Goal: Information Seeking & Learning: Learn about a topic

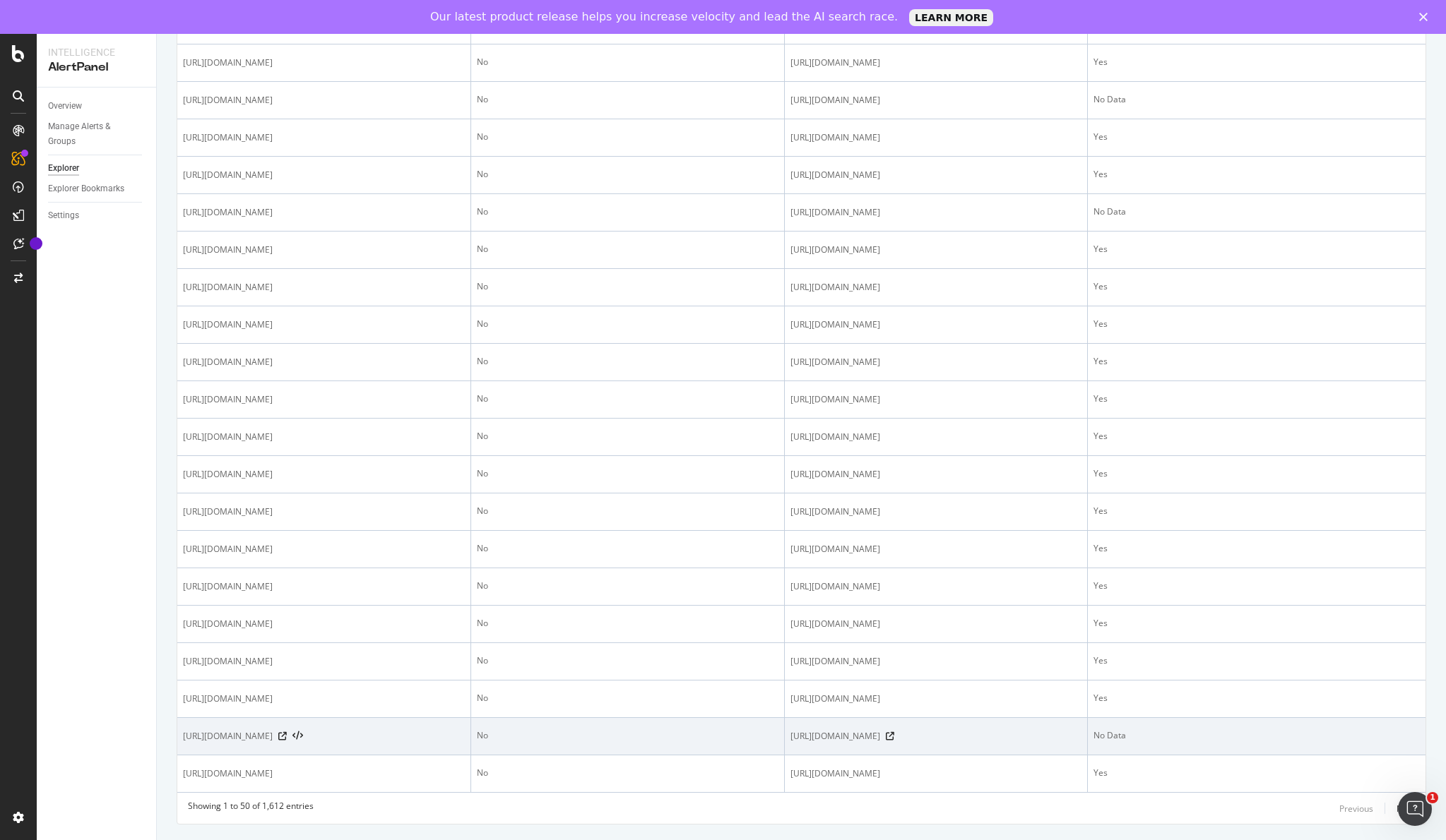
scroll to position [1646, 0]
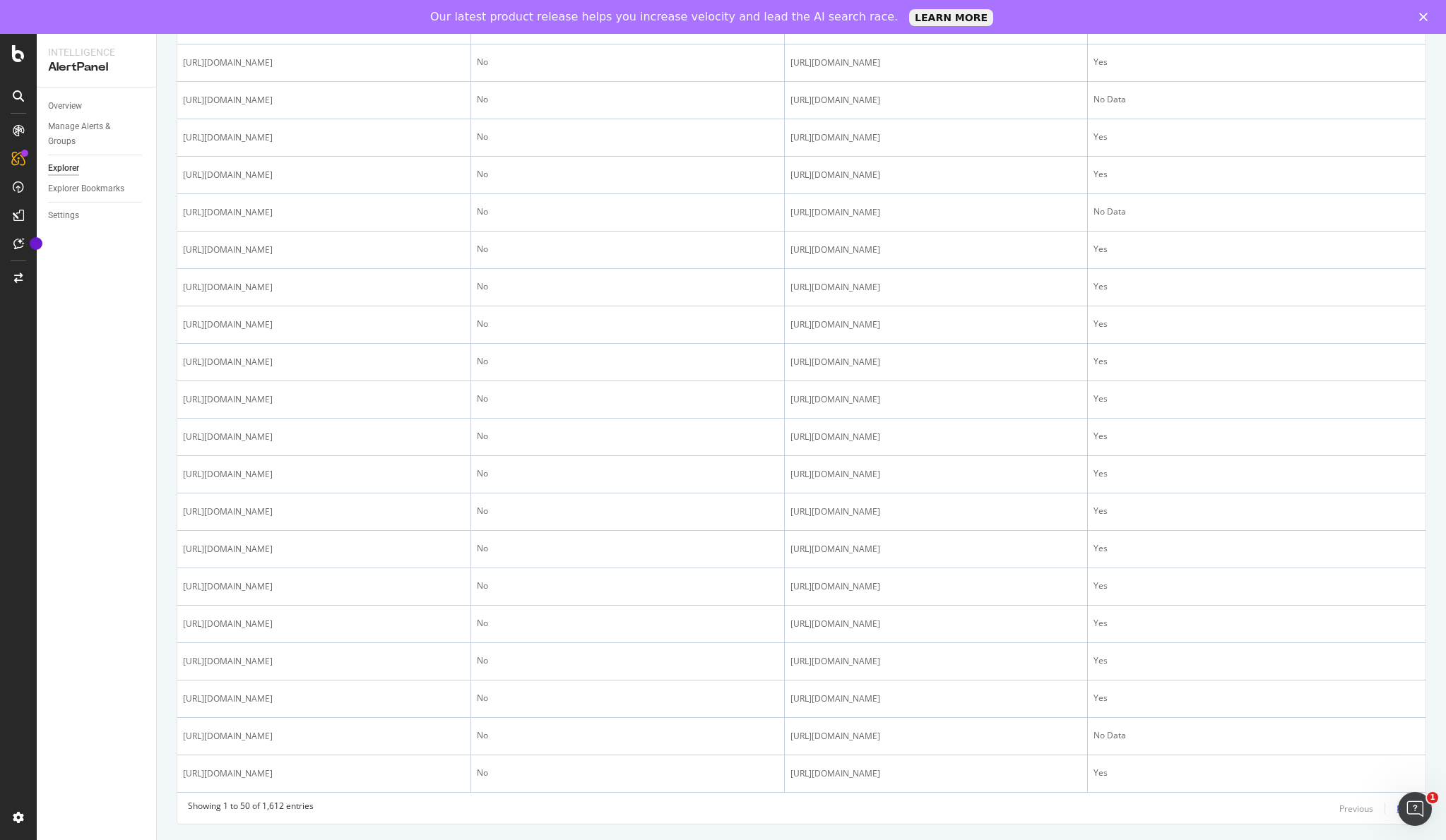
click at [1406, 815] on div "Next" at bounding box center [1406, 809] width 18 height 12
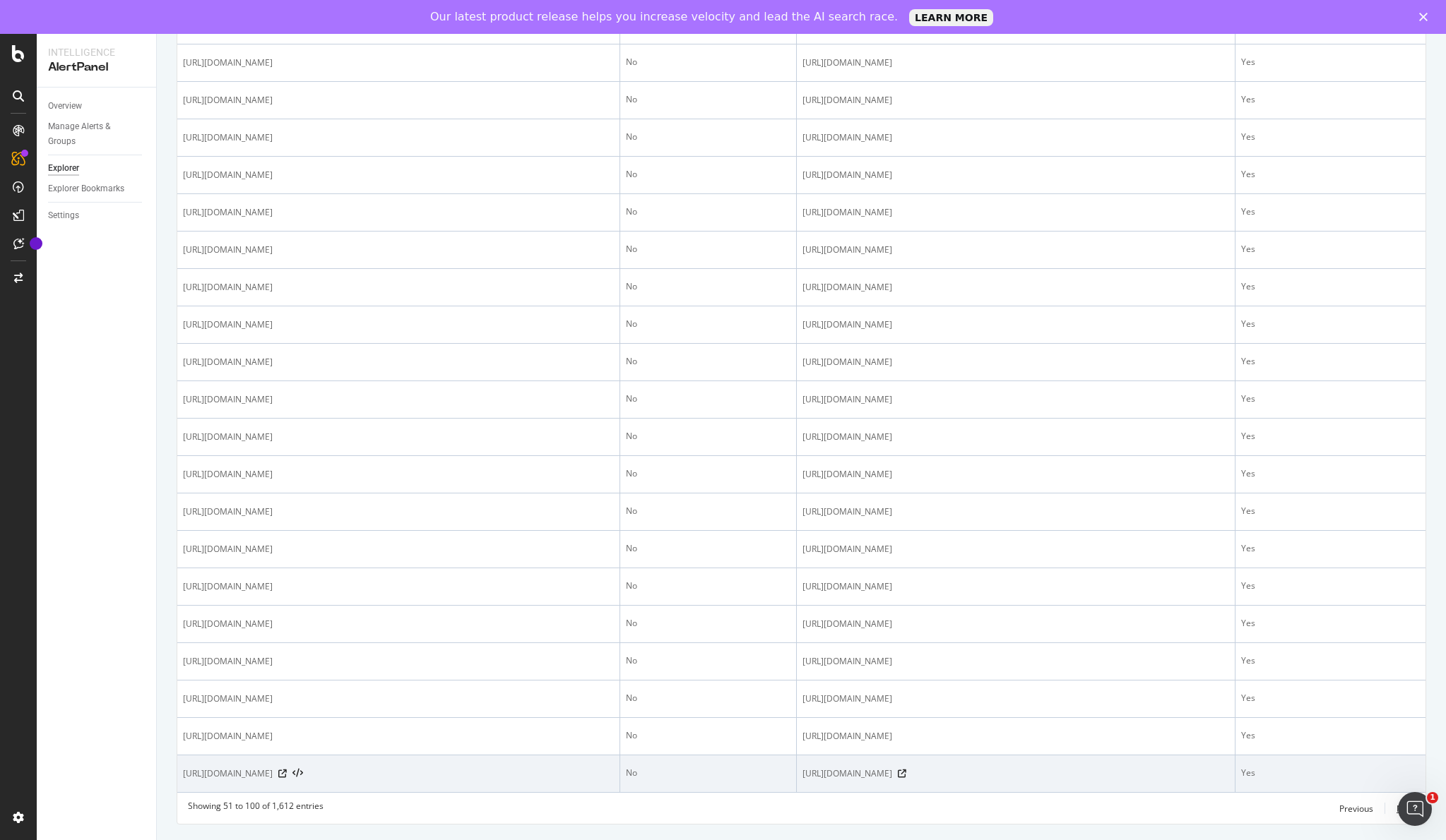
scroll to position [1520, 0]
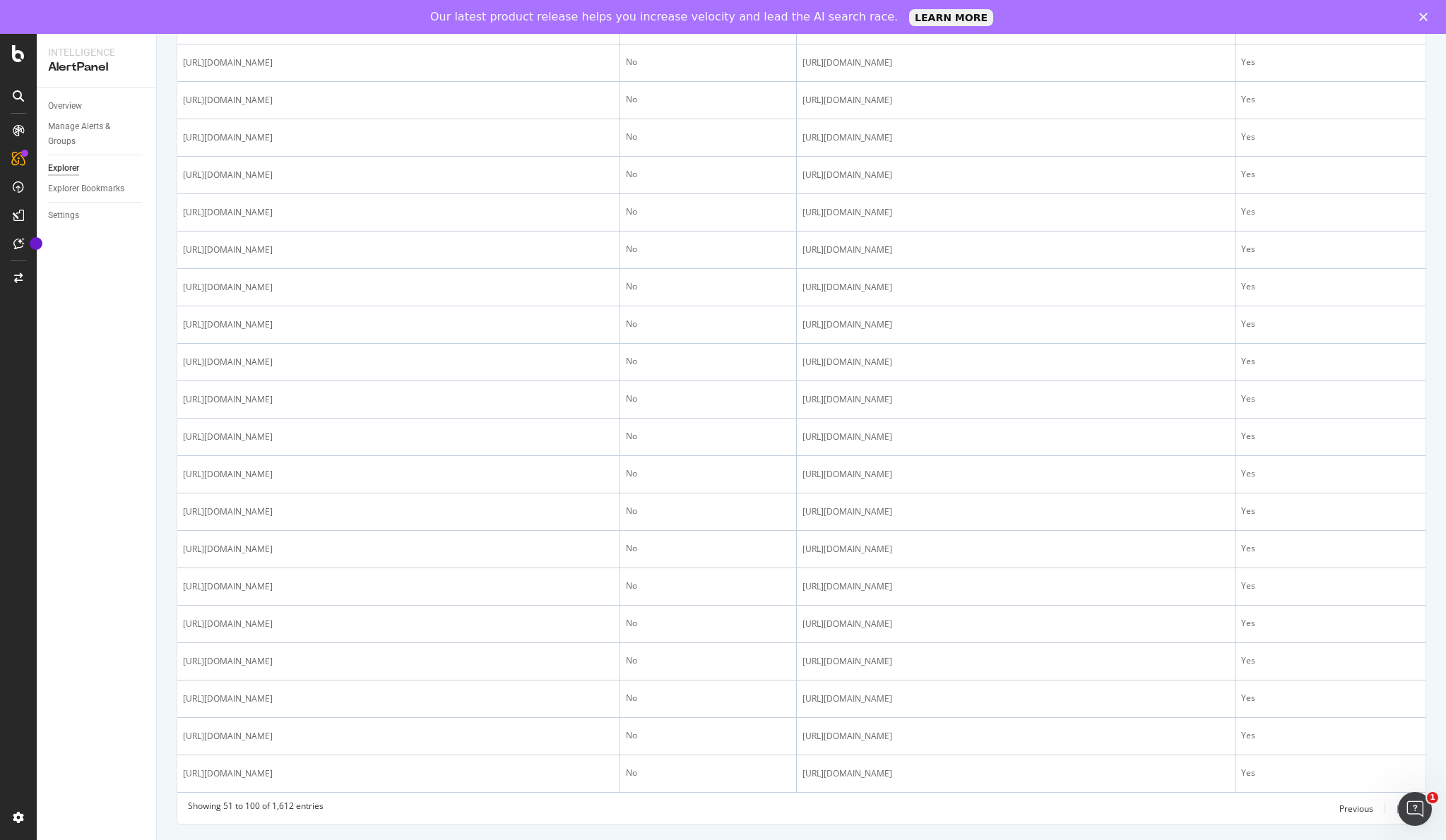
click at [1403, 815] on div "Next" at bounding box center [1406, 809] width 18 height 12
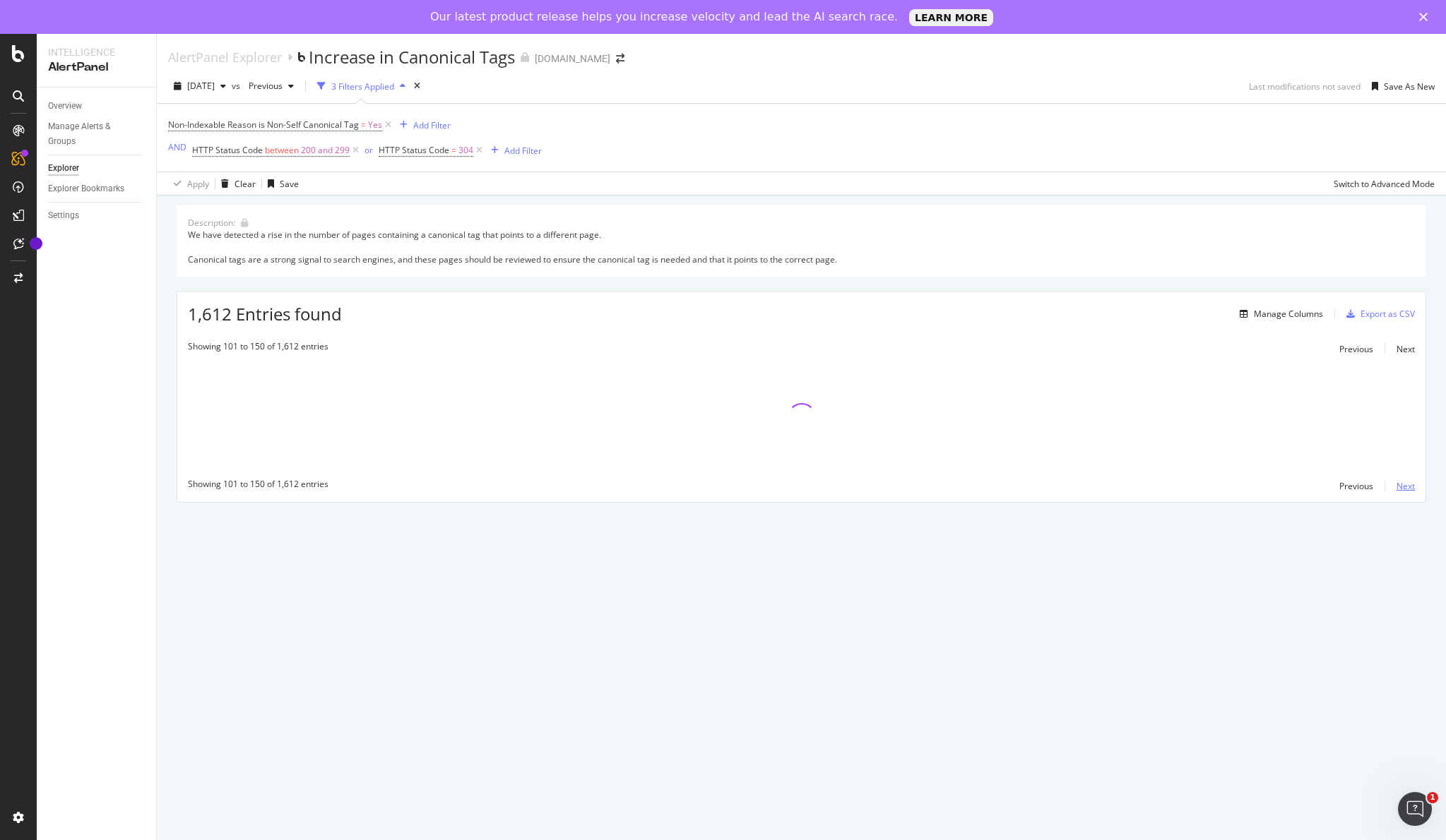
scroll to position [0, 0]
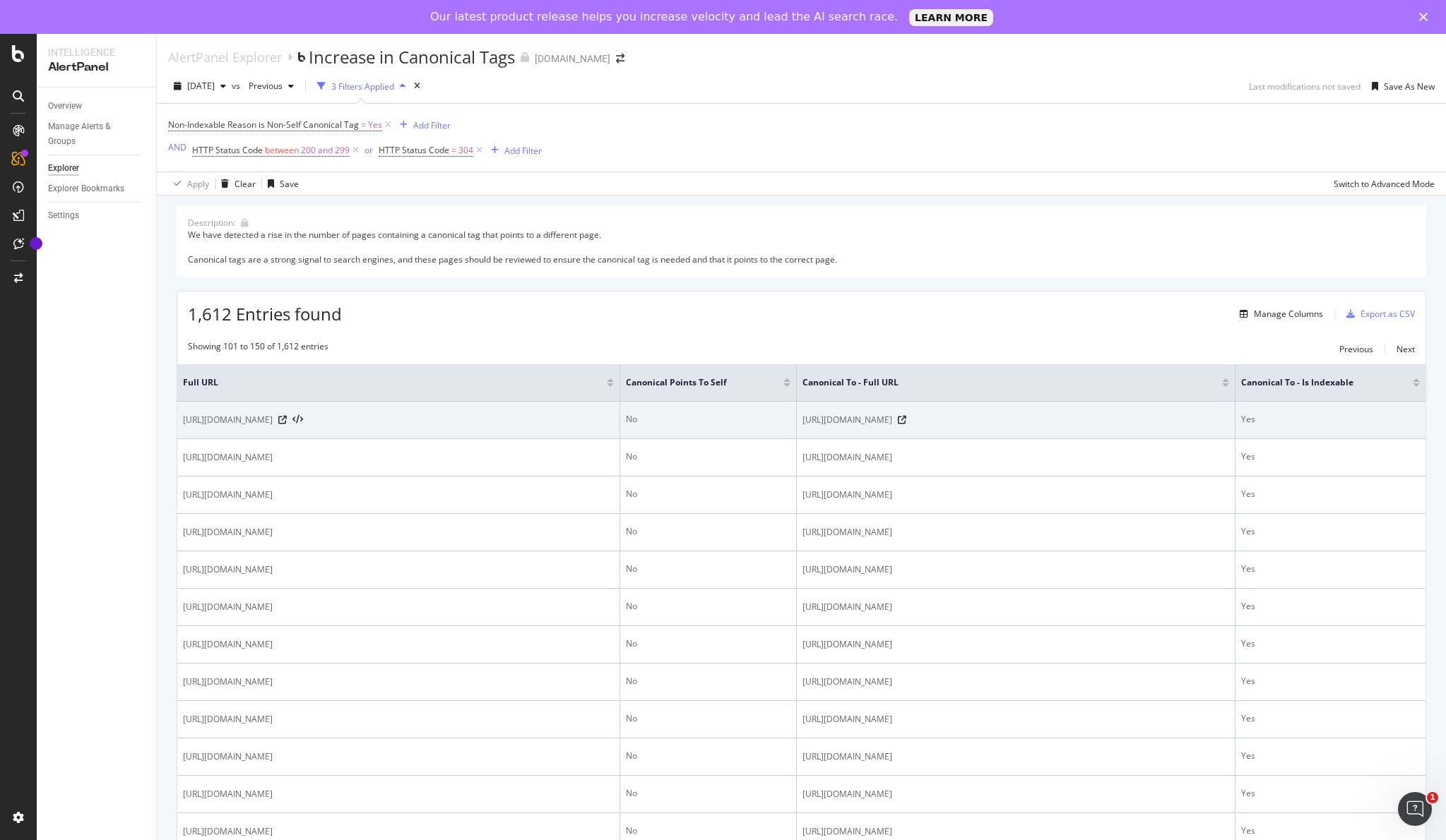
drag, startPoint x: 225, startPoint y: 436, endPoint x: 502, endPoint y: 423, distance: 277.3
click at [273, 423] on span "https://www.figma.com/fr-fr/blog/everything-you-need-to-know-about-dev-mode/?fu…" at bounding box center [227, 420] width 90 height 14
copy span "/?fuid=1151204188522896837"
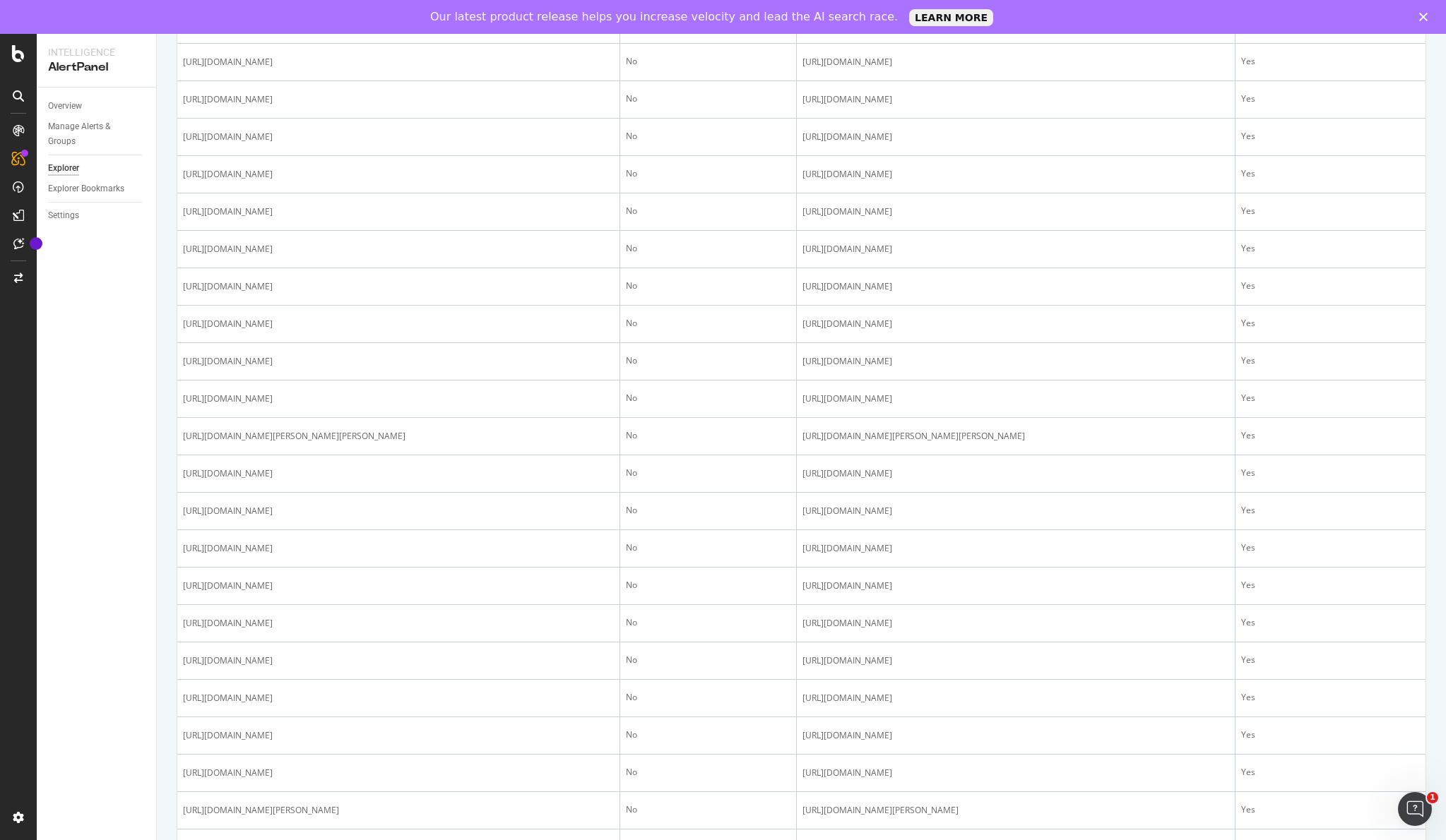
scroll to position [462, 0]
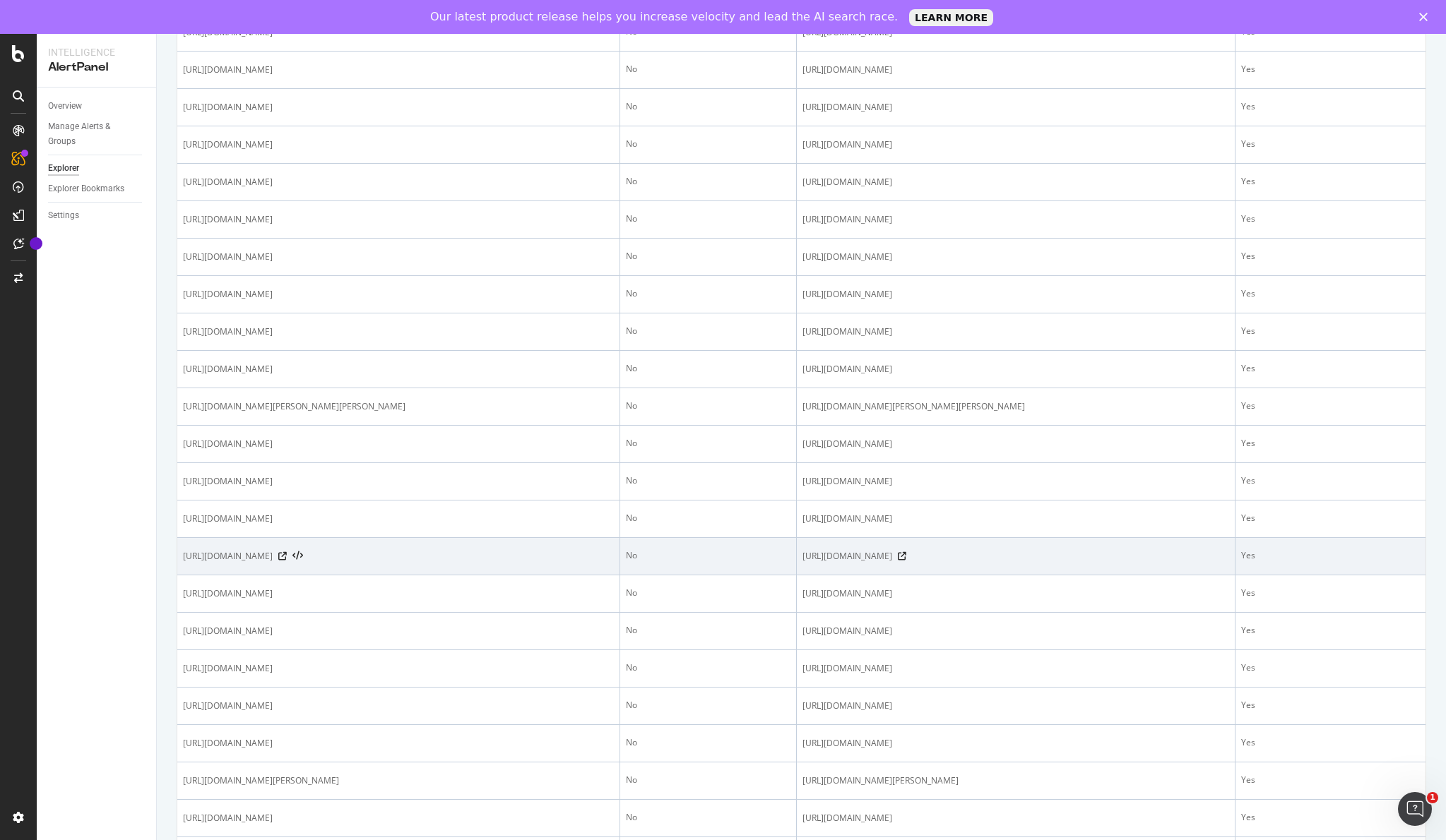
drag, startPoint x: 520, startPoint y: 600, endPoint x: 427, endPoint y: 603, distance: 93.0
click at [427, 564] on div "https://www.figma.com/blog/livegraph-real-time-data-at-scale/?context=localeCha…" at bounding box center [398, 557] width 431 height 14
copy span "/?context=localeChange"
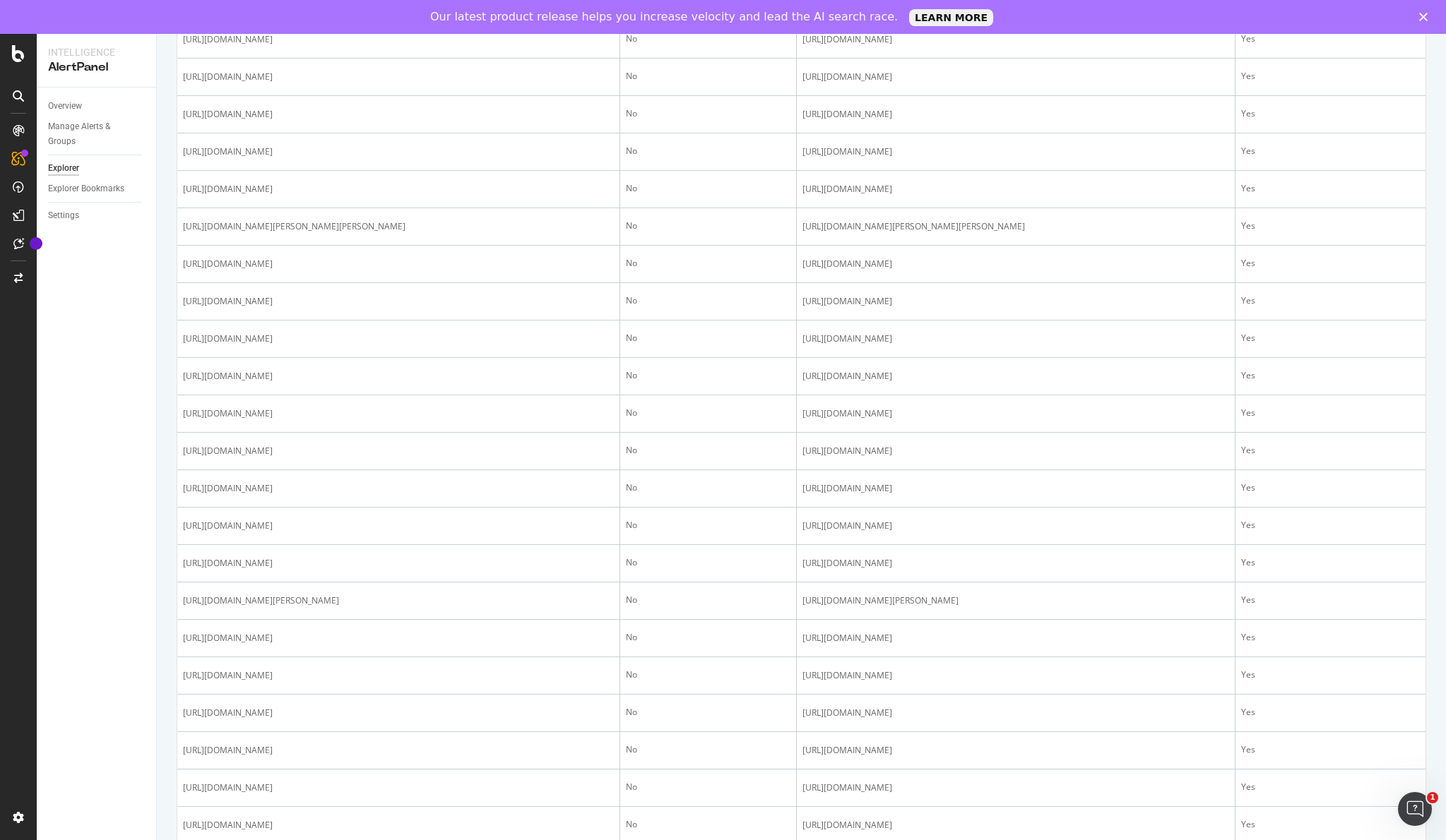
scroll to position [658, 0]
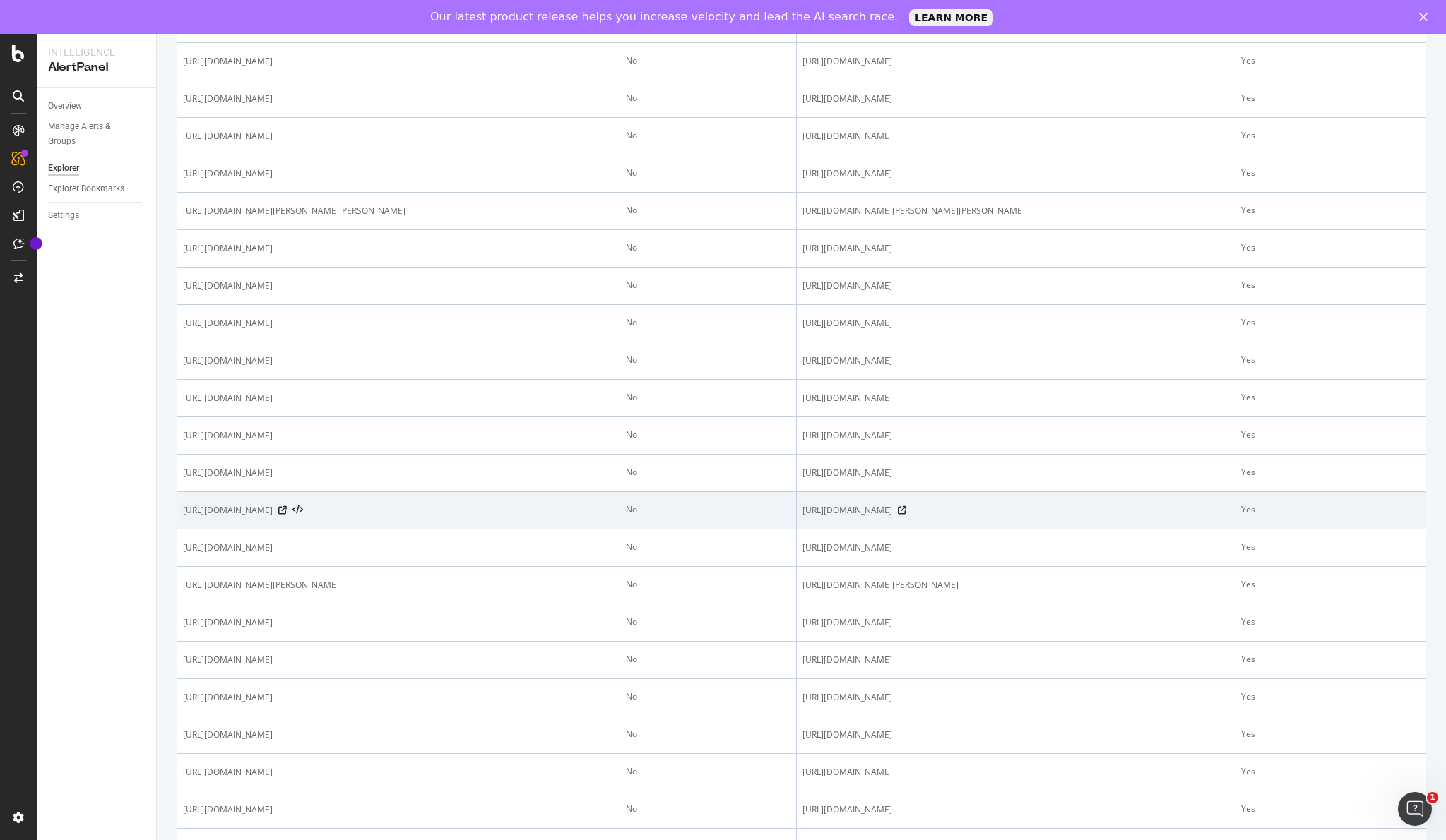
drag, startPoint x: 521, startPoint y: 564, endPoint x: 544, endPoint y: 554, distance: 25.1
click at [273, 518] on span "https://www.figma.com/community/plugin/961270034818256057/jitter-animation-for-…" at bounding box center [227, 511] width 90 height 14
copy span "?comment=1458754856310630548"
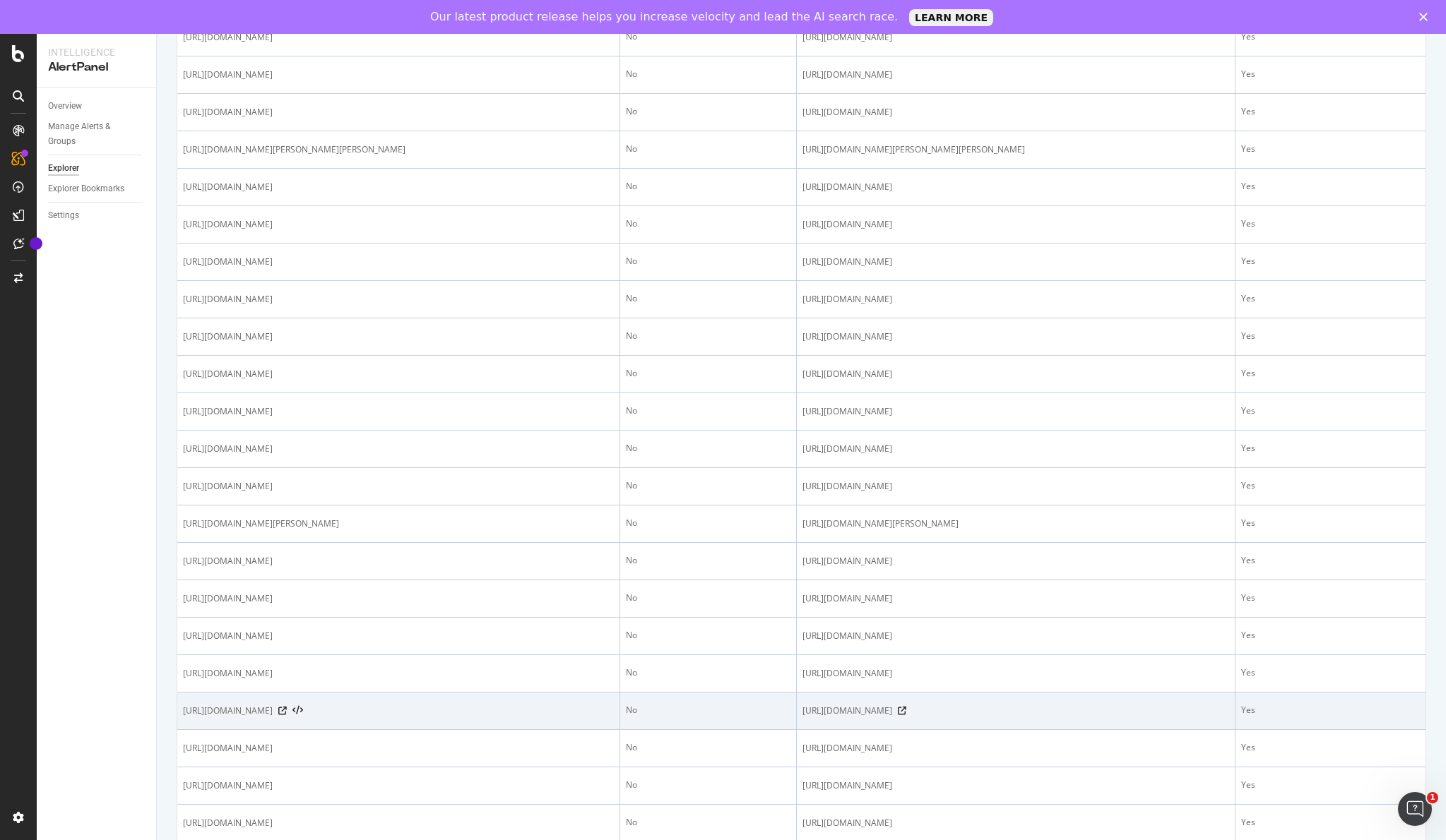
scroll to position [719, 0]
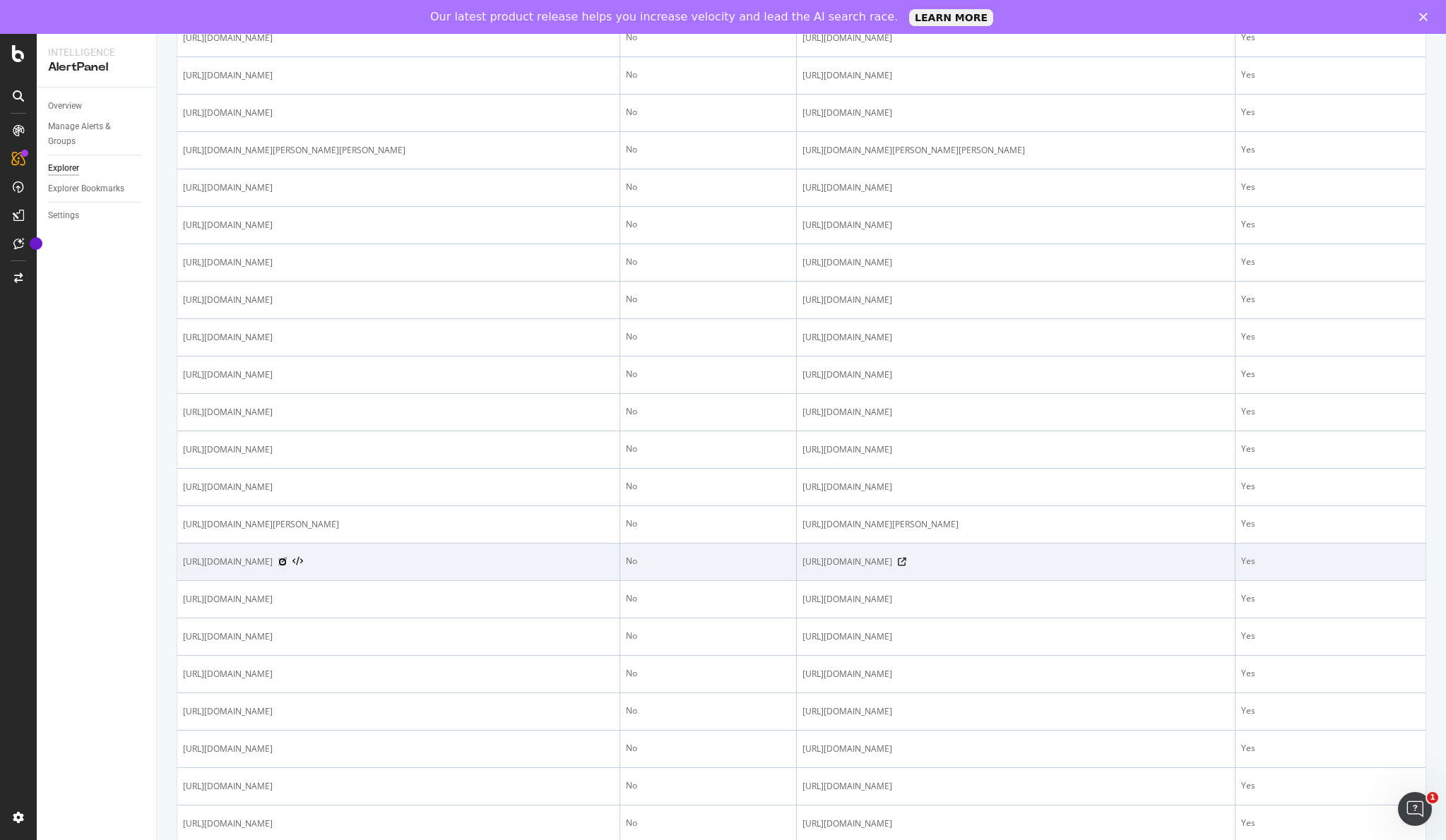
click at [287, 567] on icon at bounding box center [283, 562] width 9 height 8
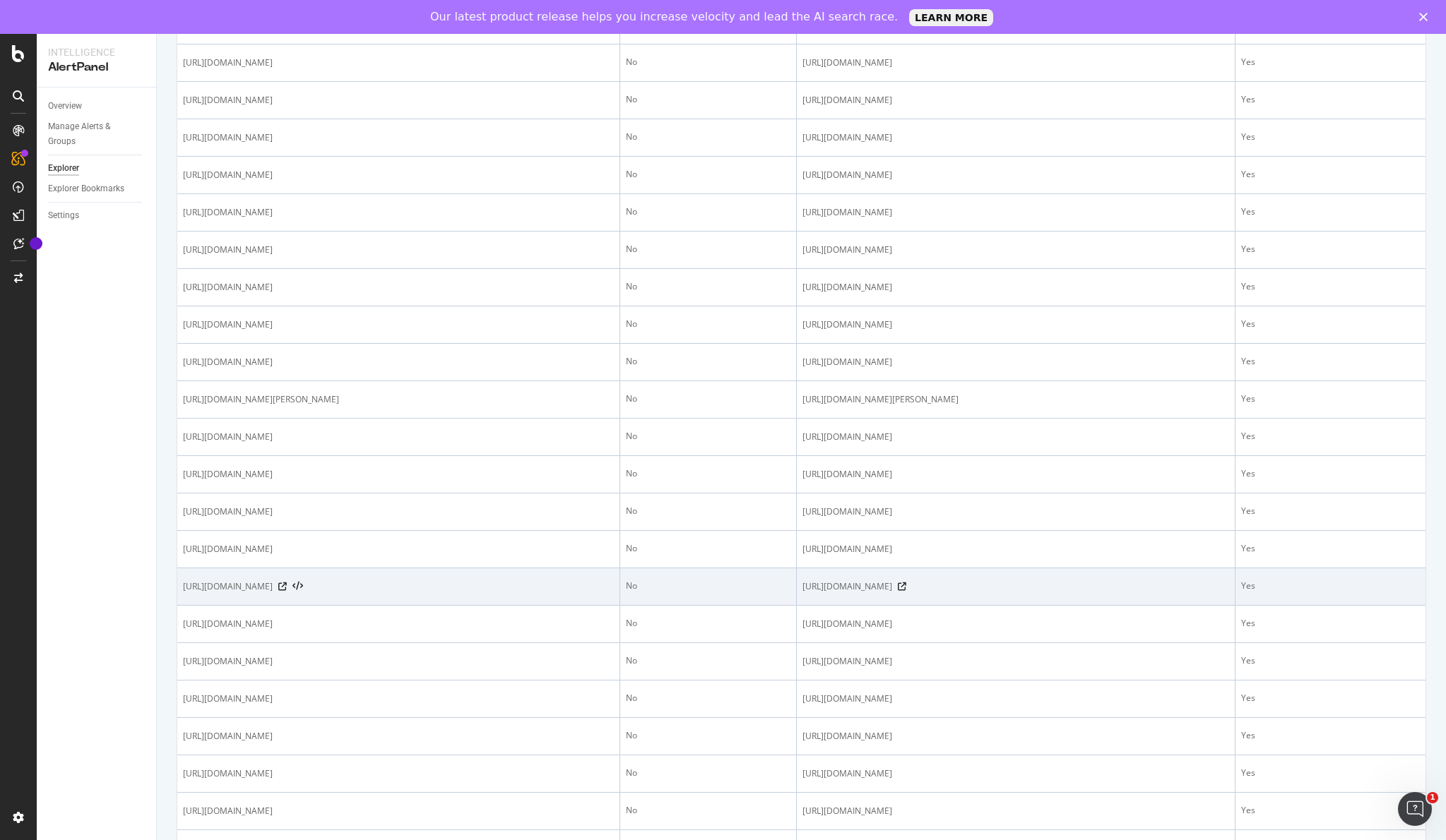
scroll to position [867, 0]
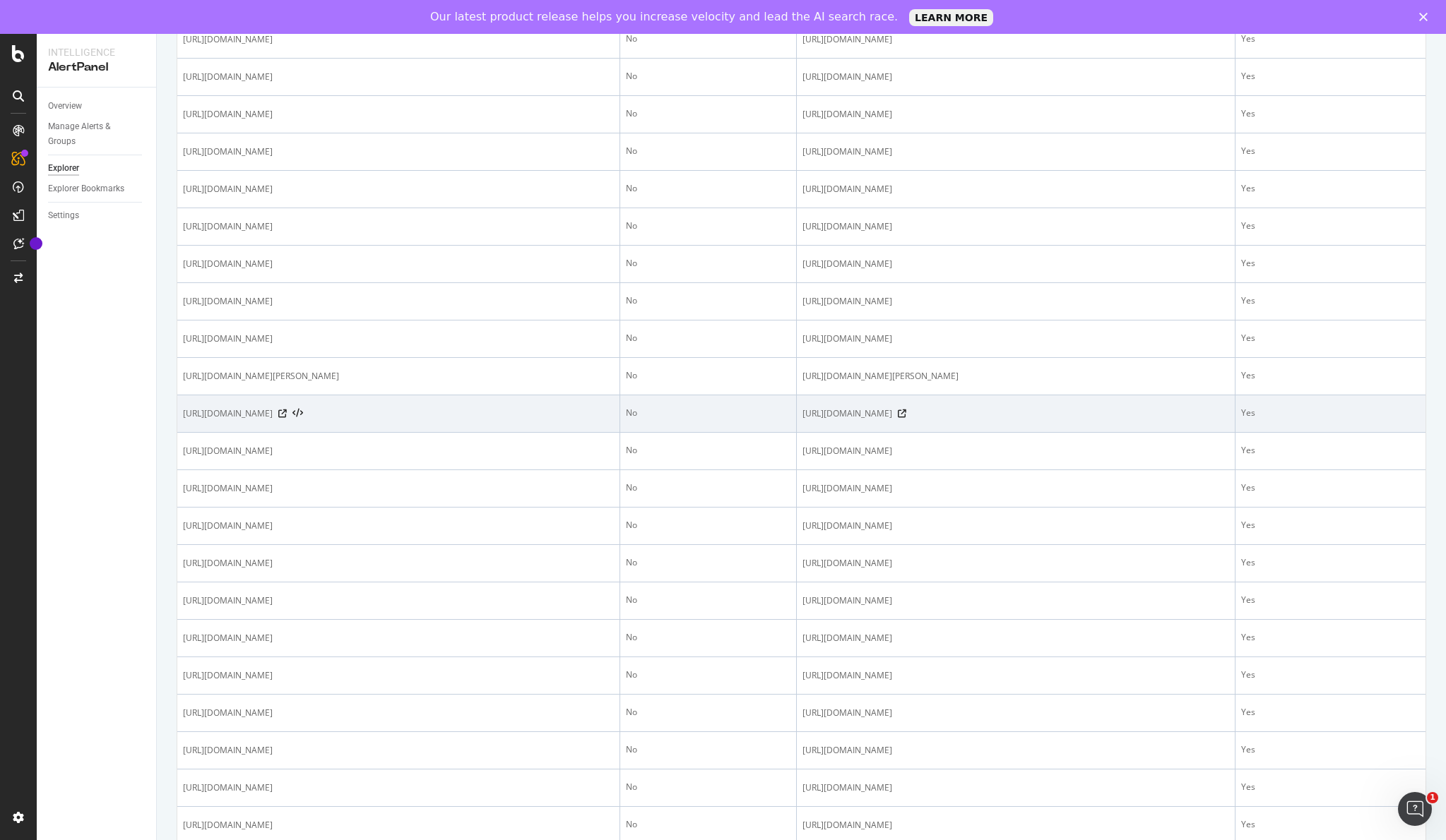
drag, startPoint x: 466, startPoint y: 477, endPoint x: 387, endPoint y: 475, distance: 79.0
click at [387, 433] on td "https://www.figma.com/community/team-meetings?editor_type=figjam" at bounding box center [398, 414] width 443 height 38
copy div "?editor_type=figjam"
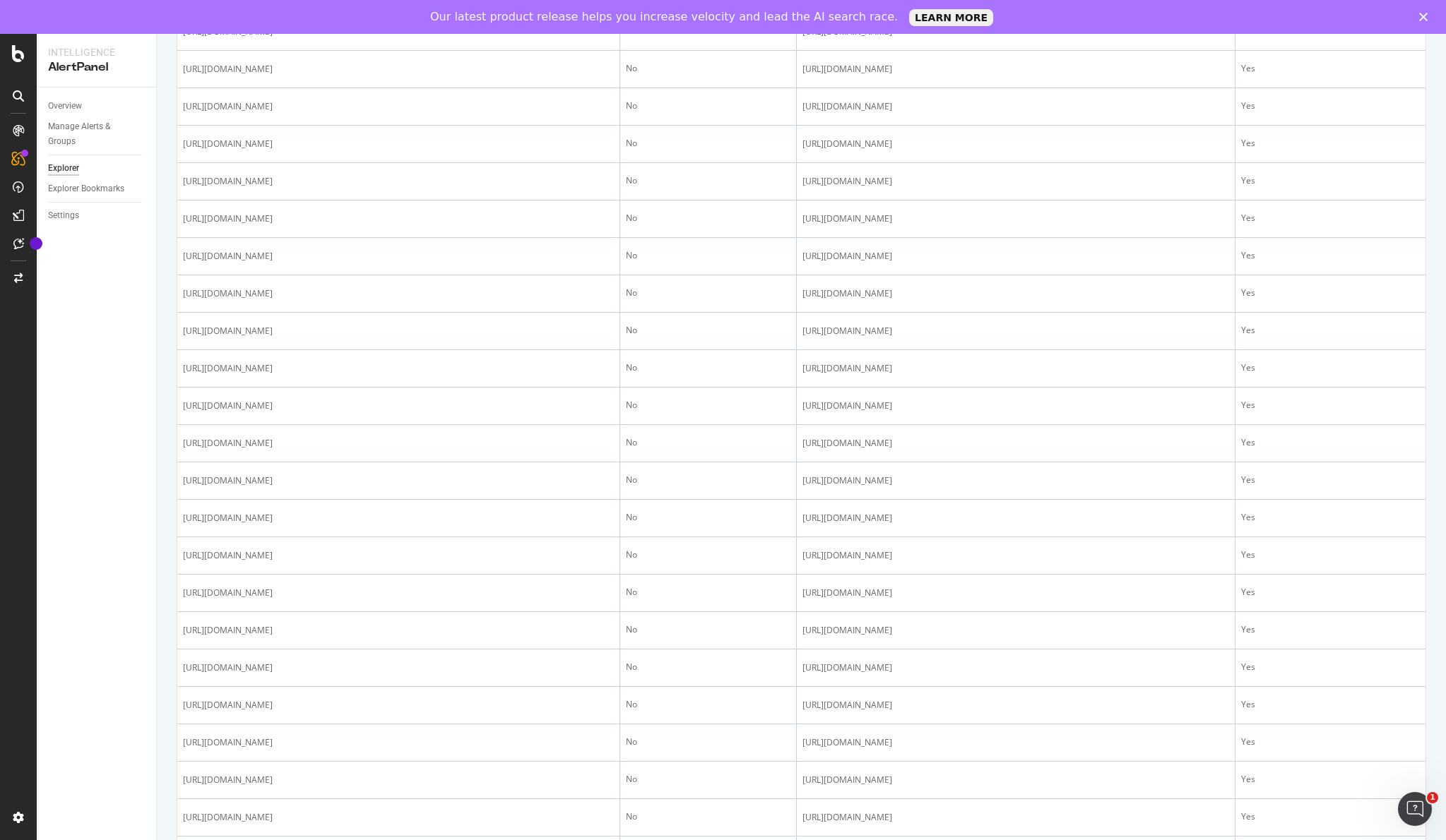
scroll to position [1311, 0]
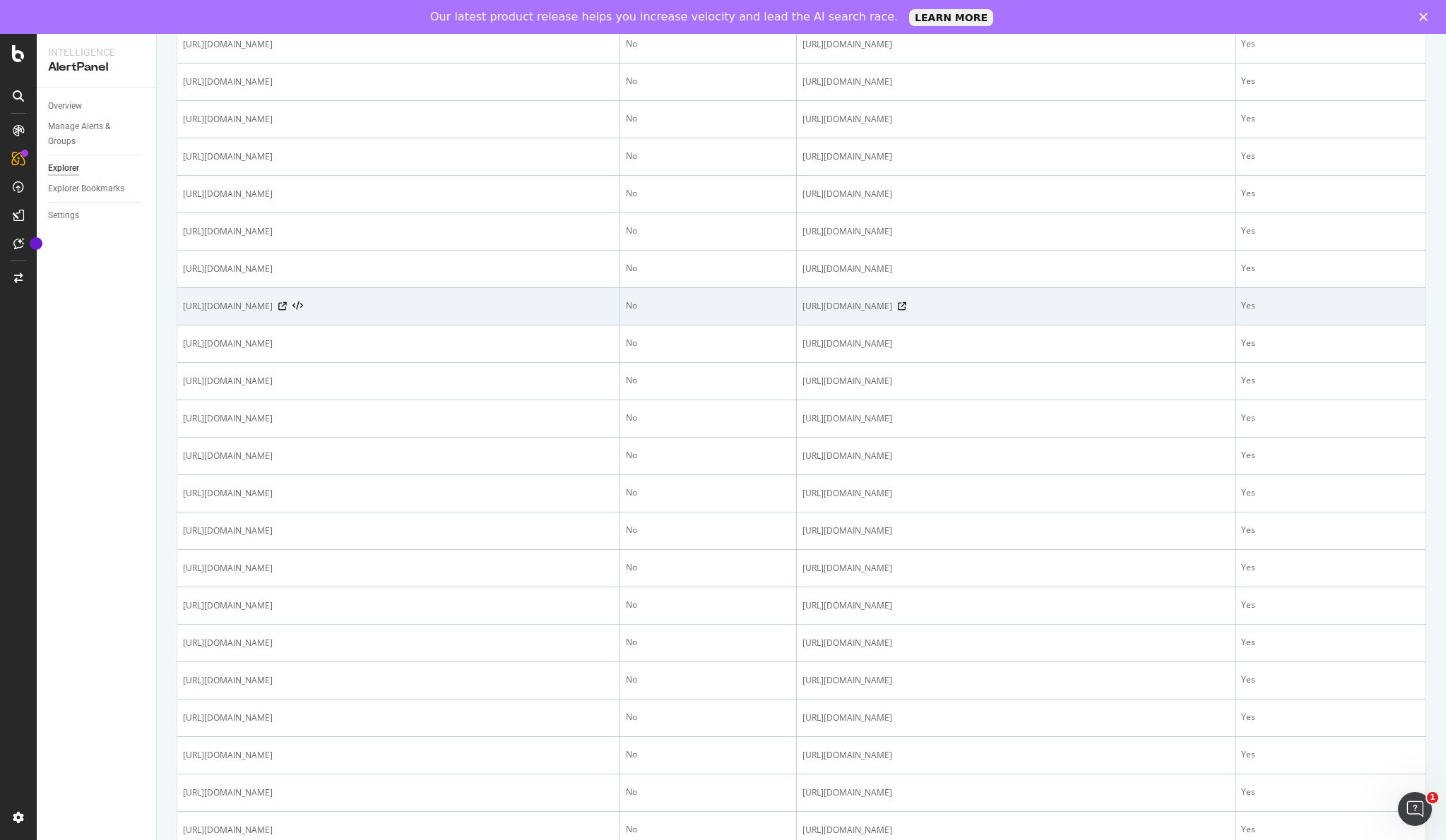
drag, startPoint x: 463, startPoint y: 407, endPoint x: 385, endPoint y: 411, distance: 78.1
click at [385, 314] on div "https://www.figma.com/community/data-templates?editor_type=figma" at bounding box center [398, 307] width 431 height 14
copy span "?editor_type=figma"
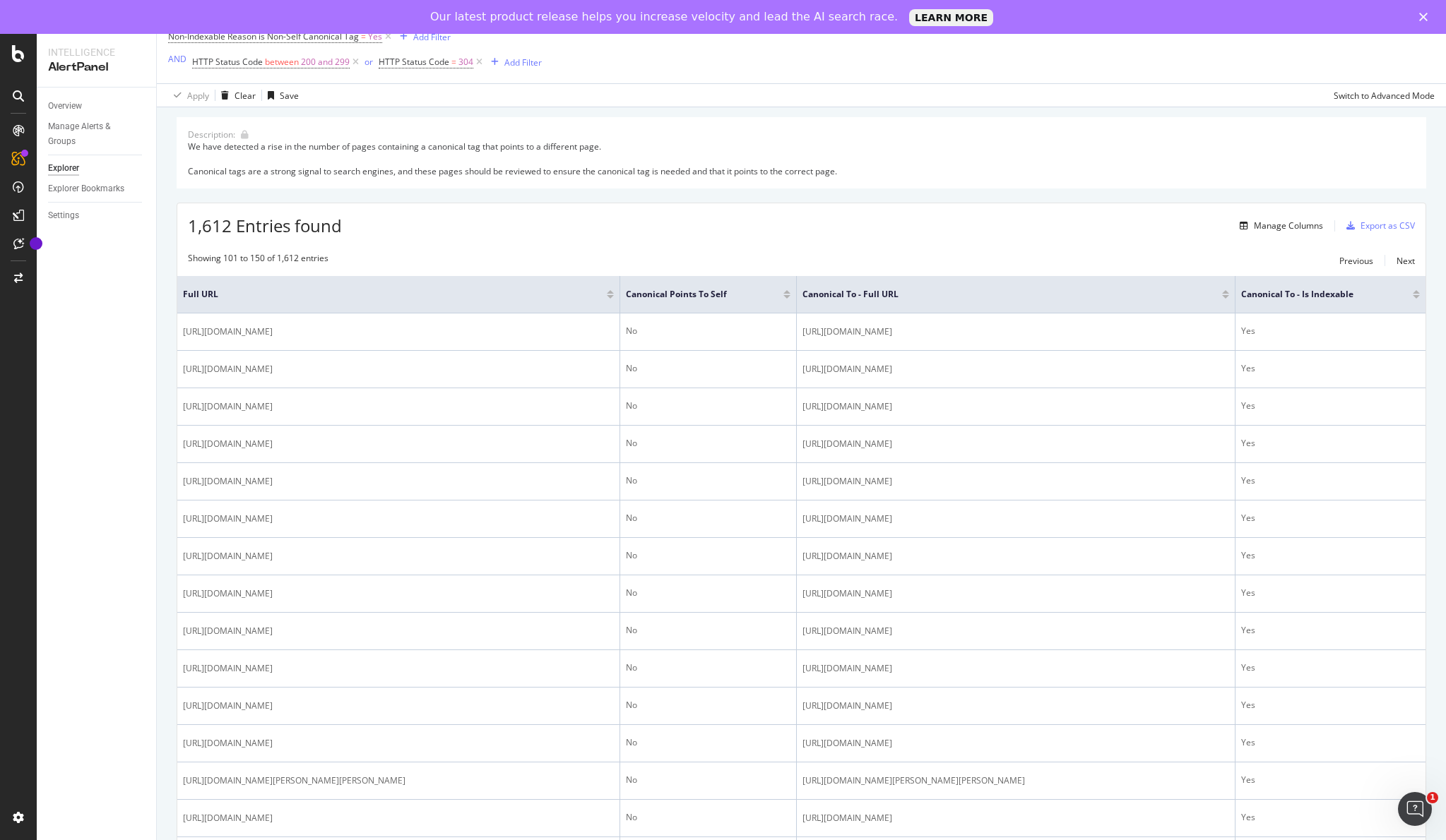
scroll to position [0, 0]
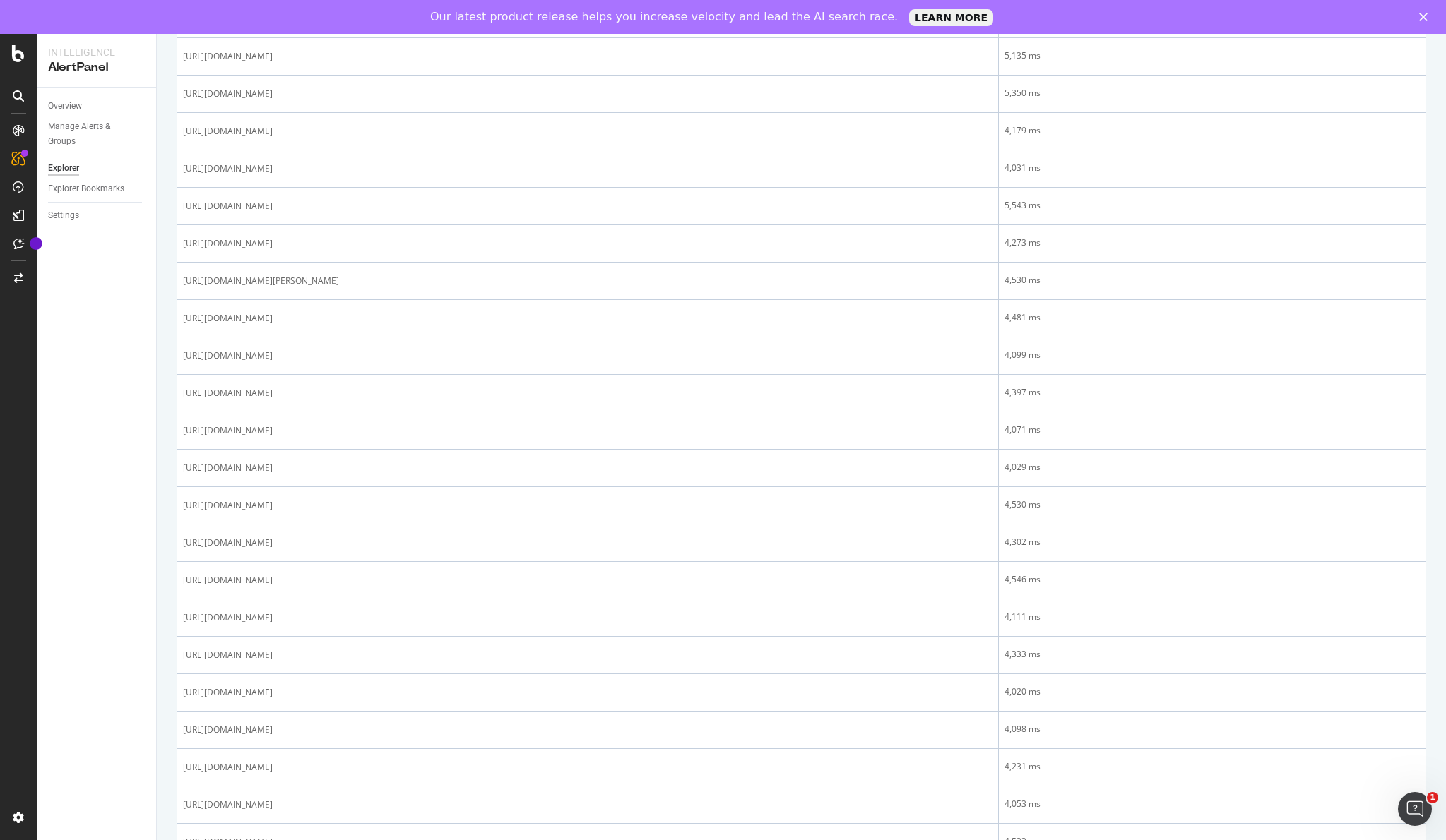
scroll to position [846, 0]
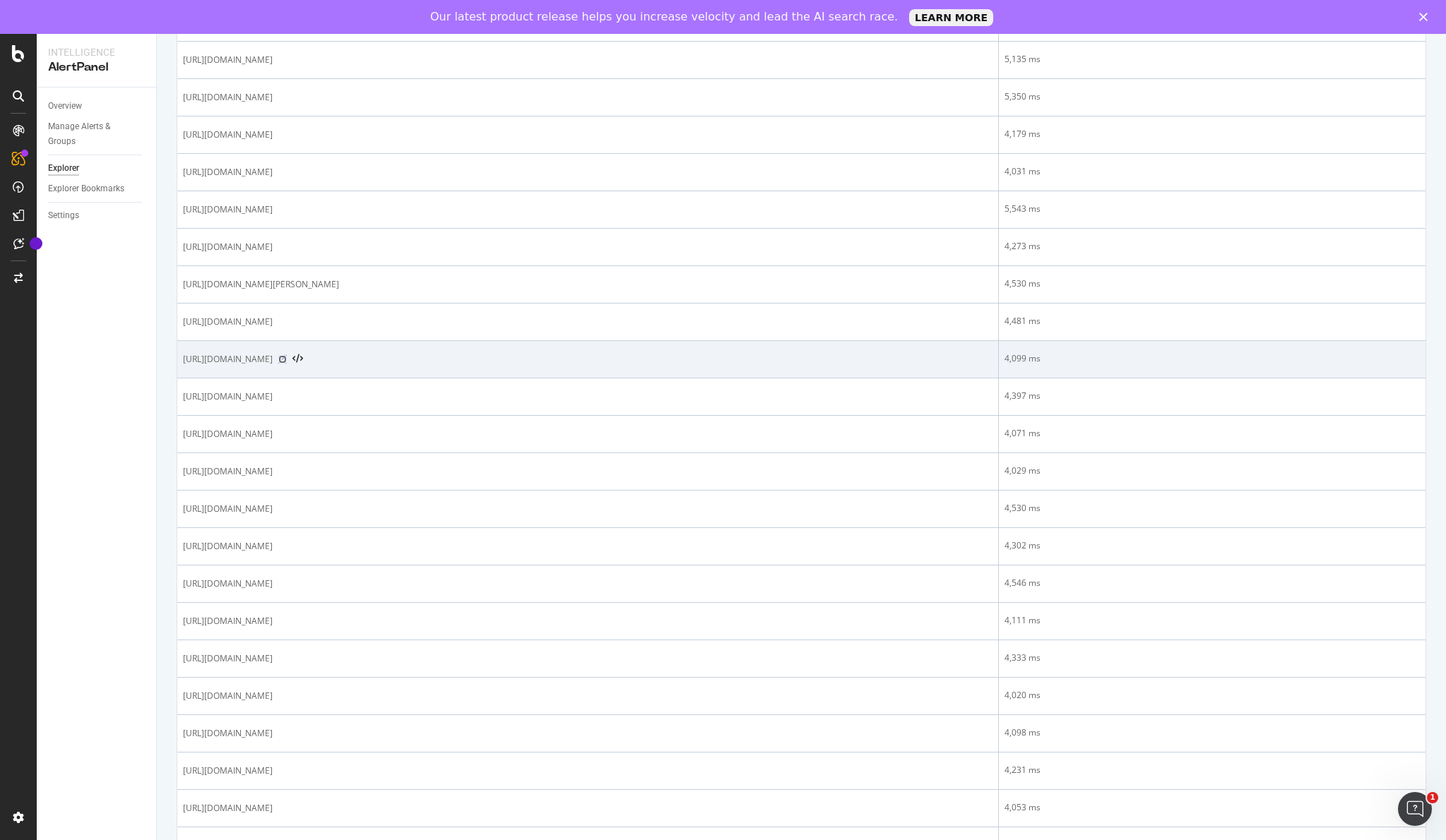
click at [287, 362] on icon at bounding box center [283, 359] width 9 height 8
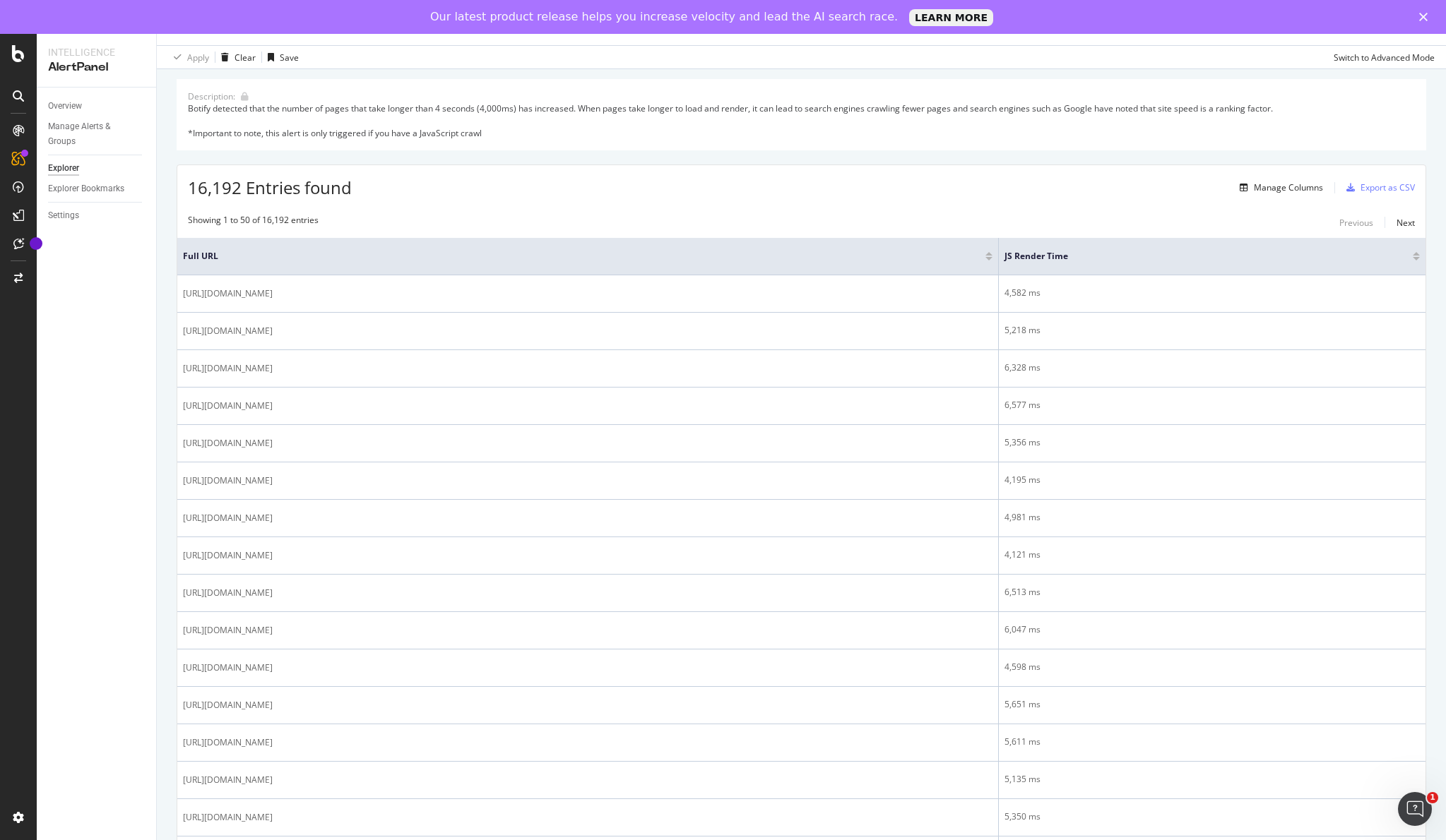
scroll to position [0, 0]
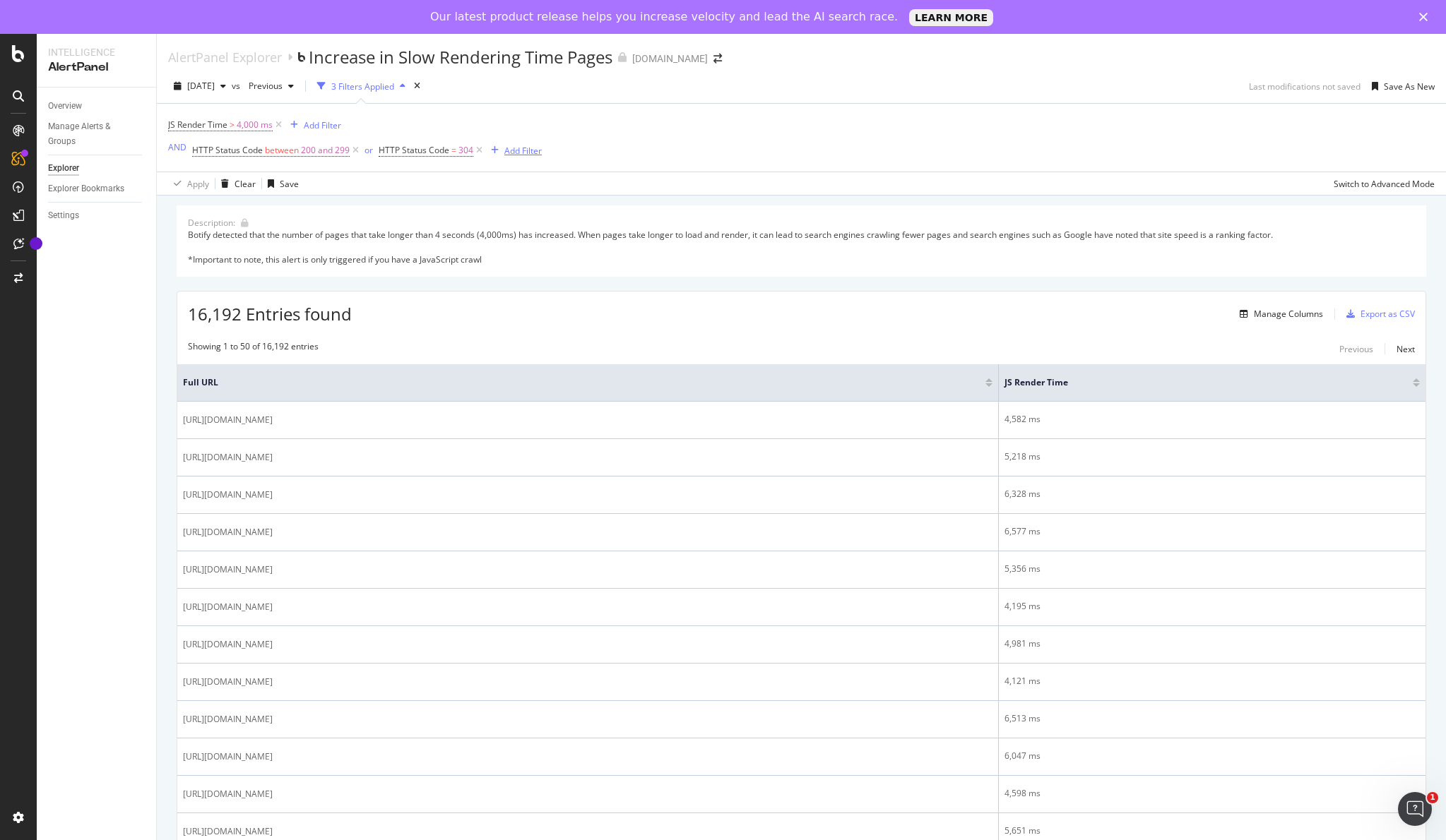
click at [506, 149] on div "Add Filter" at bounding box center [523, 150] width 38 height 12
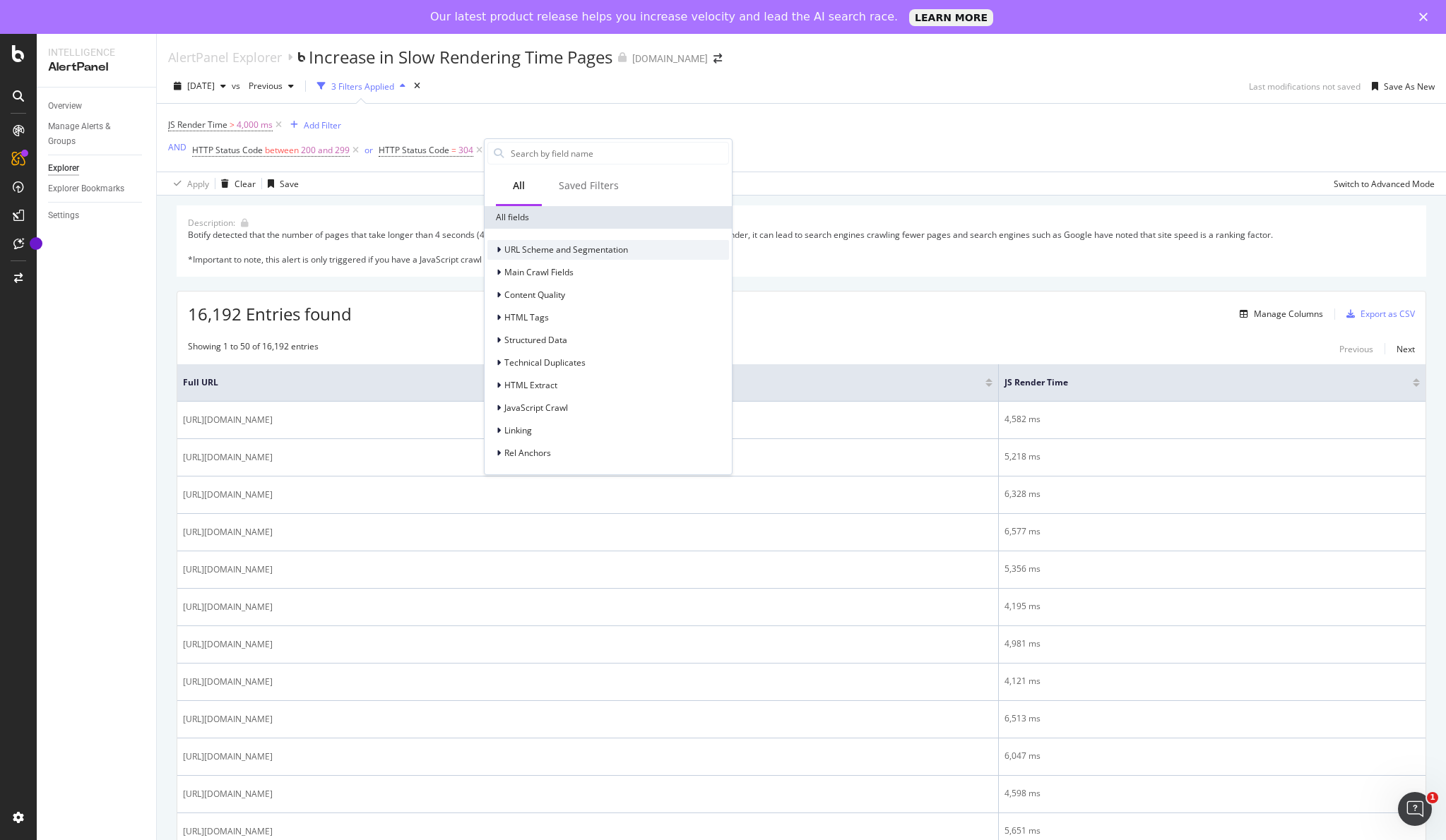
click at [499, 249] on icon at bounding box center [499, 250] width 4 height 8
click at [499, 249] on icon at bounding box center [499, 250] width 6 height 8
click at [503, 247] on div at bounding box center [500, 250] width 9 height 14
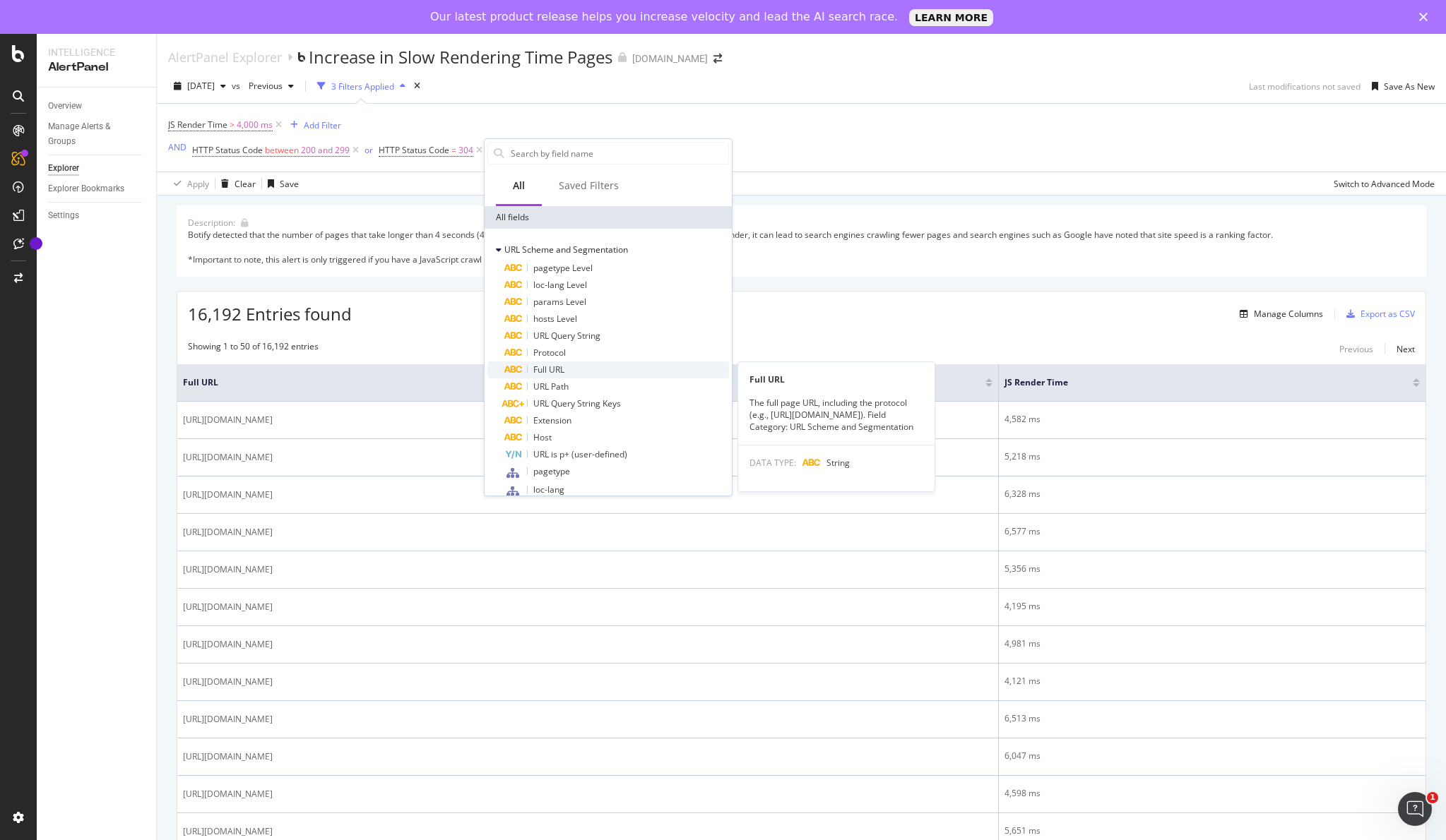
click at [645, 370] on div "Full URL" at bounding box center [616, 370] width 225 height 17
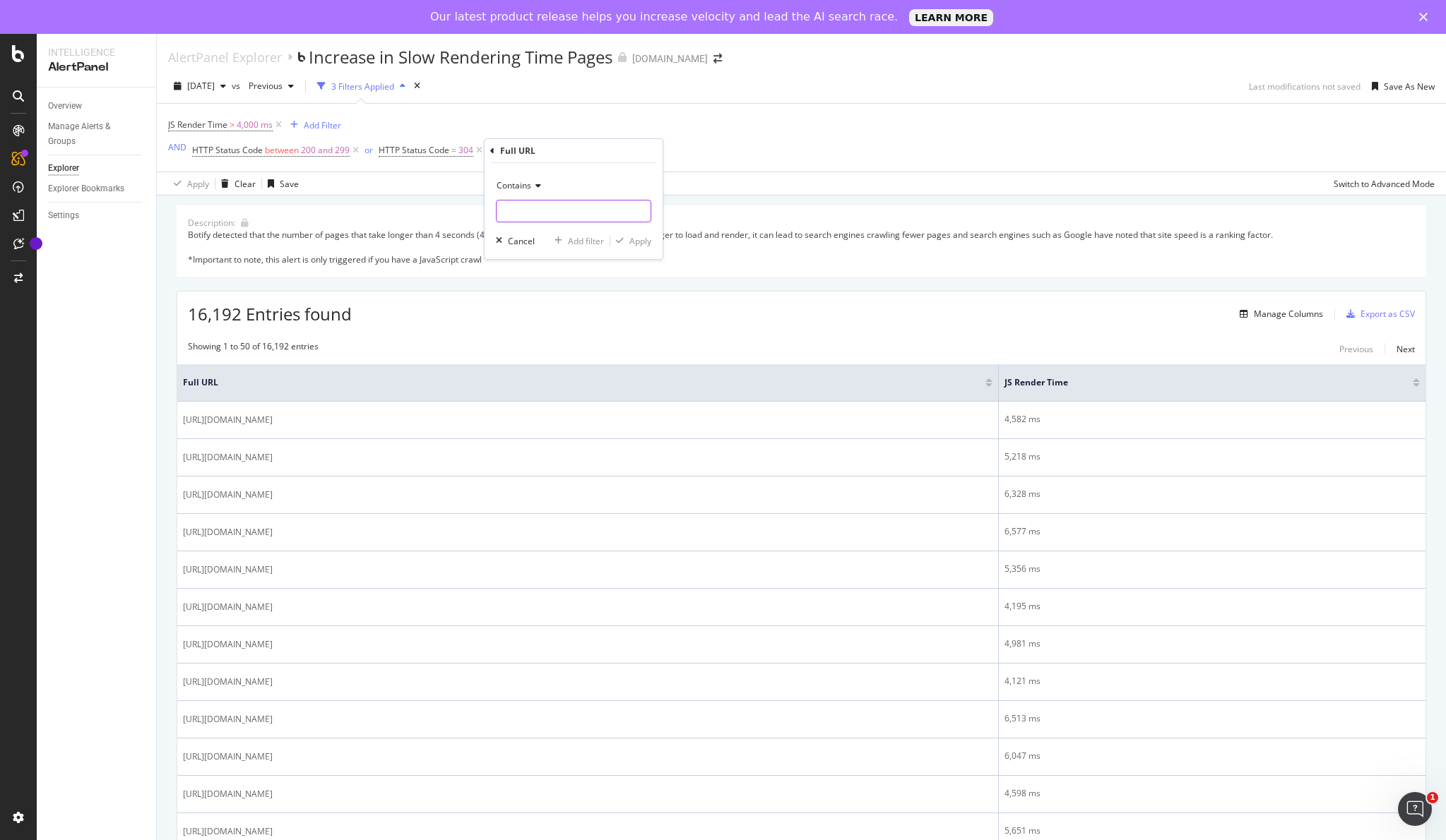
click at [585, 220] on input "text" at bounding box center [573, 211] width 154 height 23
type input "@"
click at [627, 242] on div "button" at bounding box center [619, 241] width 19 height 8
click at [540, 152] on span "Full URL = ^.*@.*$" at bounding box center [538, 150] width 72 height 13
click at [548, 206] on input "@" at bounding box center [580, 209] width 133 height 23
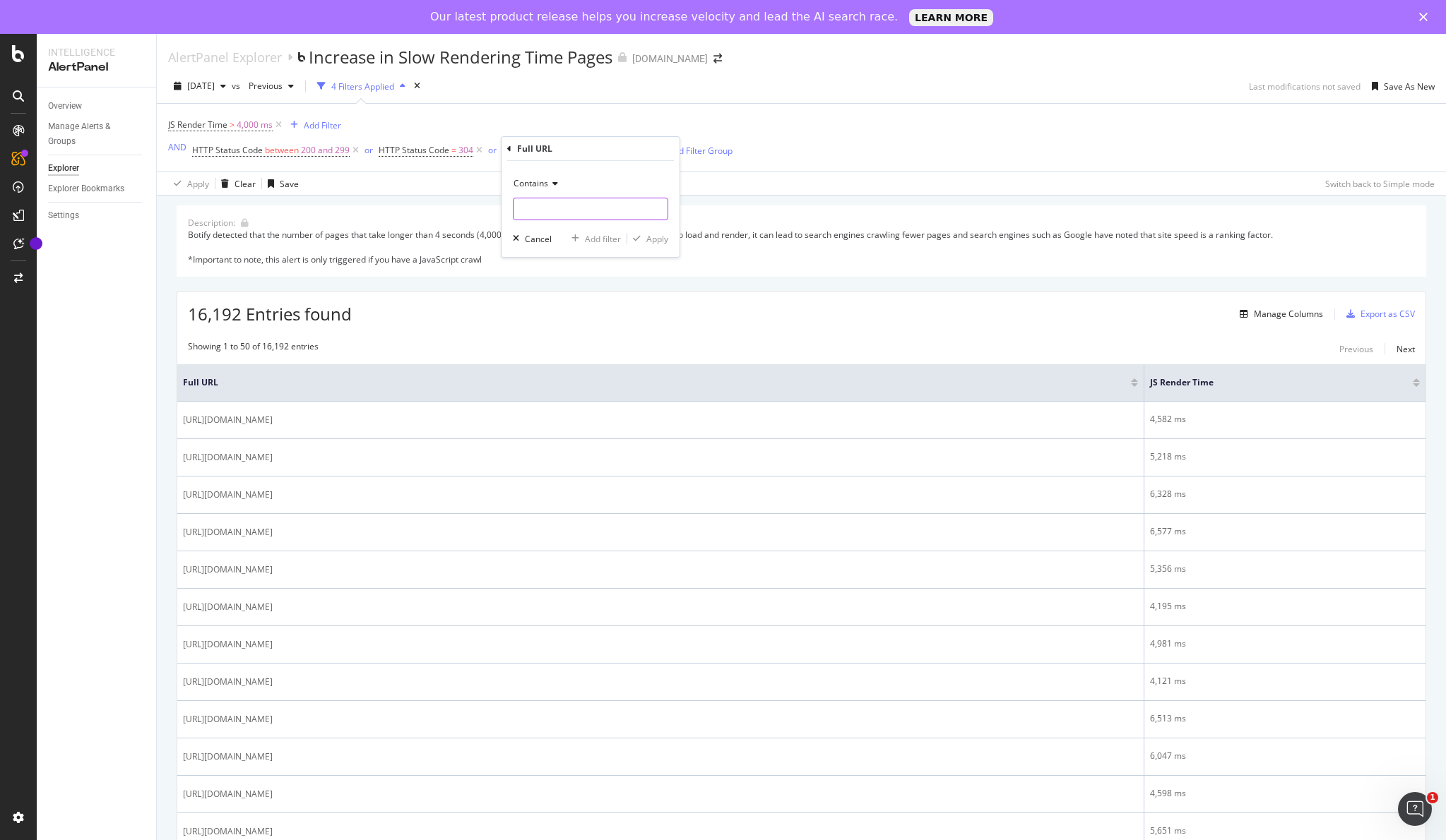
type input "/"
type input "www.figma.com/@"
click at [657, 242] on div "Apply" at bounding box center [657, 239] width 22 height 12
click at [570, 144] on span "^.*www.figma.com/@.*$" at bounding box center [594, 150] width 102 height 20
click at [604, 208] on input "www.figma.com/@" at bounding box center [580, 209] width 133 height 23
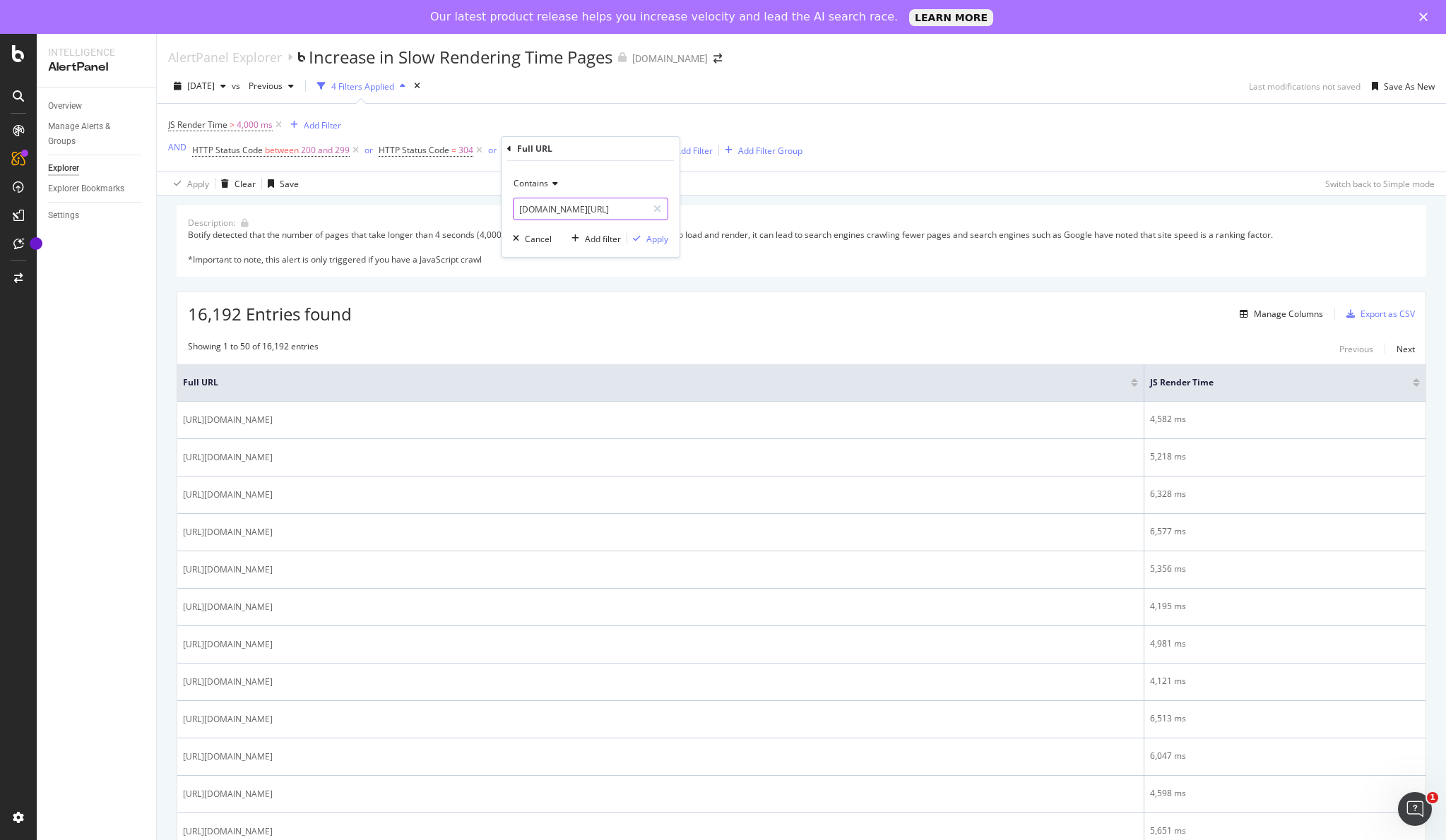
click at [604, 208] on input "www.figma.com/@" at bounding box center [580, 209] width 133 height 23
type input "/ja-jp/"
click at [660, 244] on div "Apply" at bounding box center [657, 239] width 22 height 12
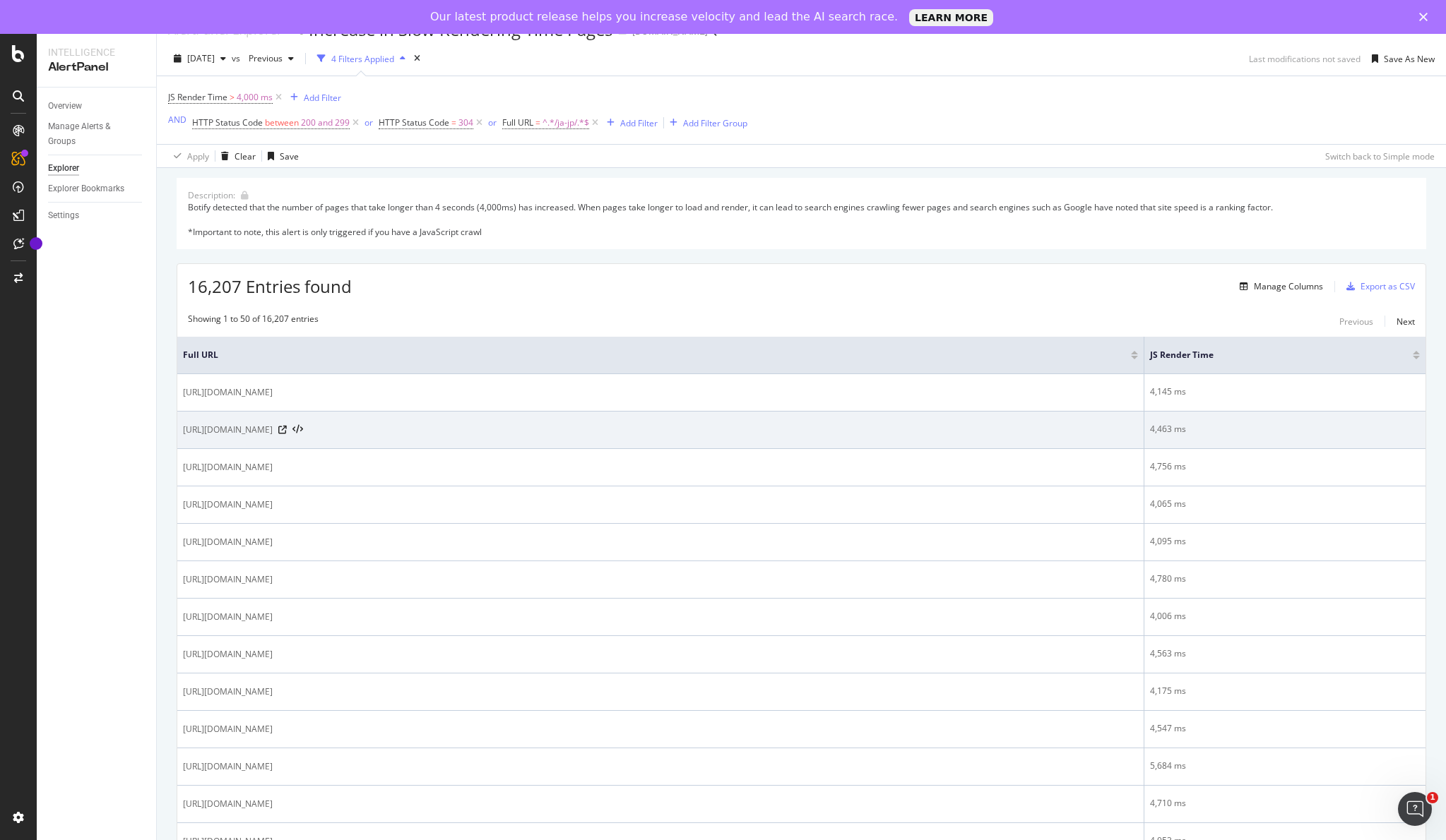
scroll to position [28, 0]
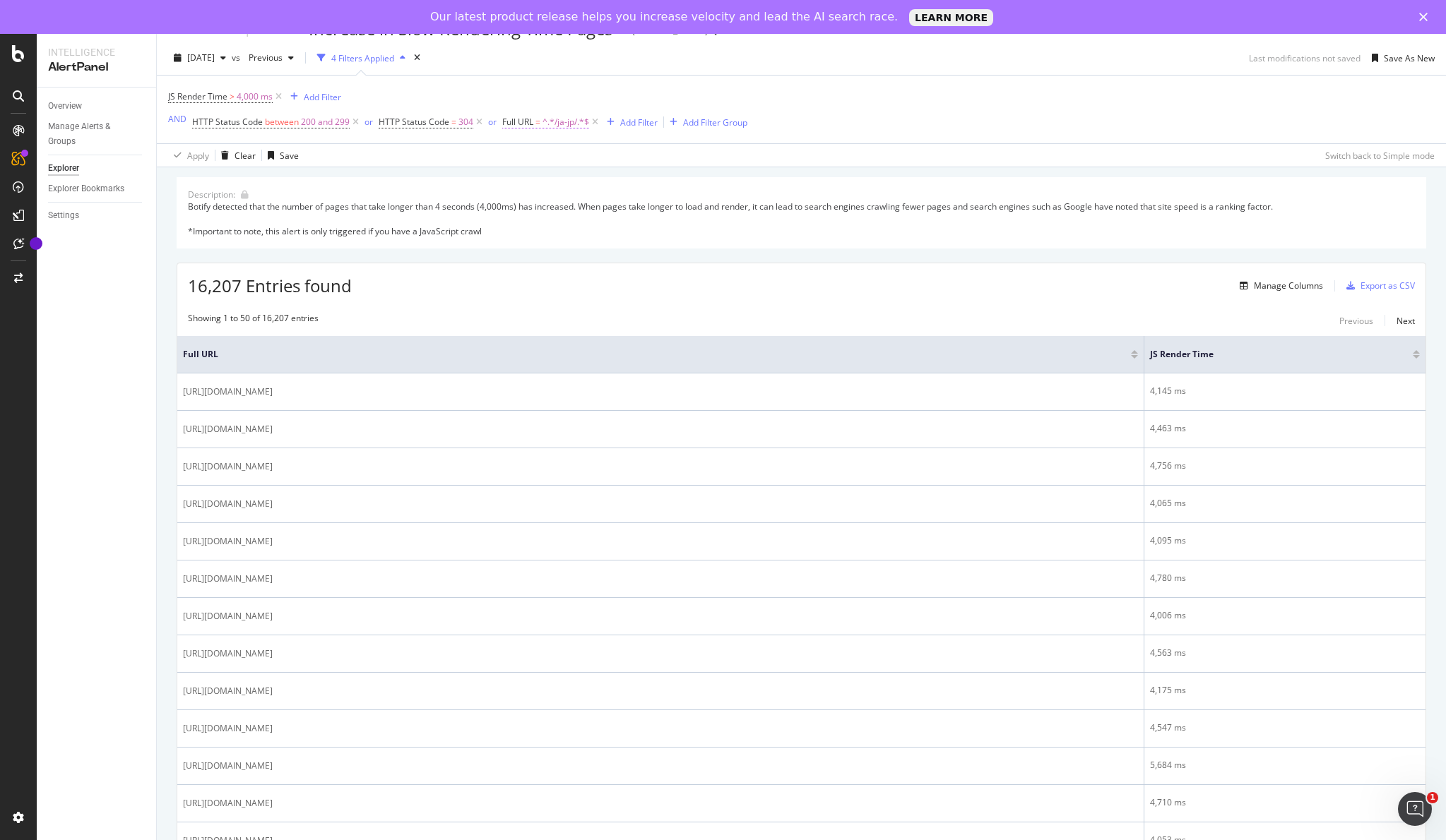
click at [553, 120] on span "^.*/ja-jp/.*$" at bounding box center [566, 123] width 47 height 20
click at [470, 155] on div "Apply Clear Save Switch back to Simple mode" at bounding box center [801, 154] width 1289 height 23
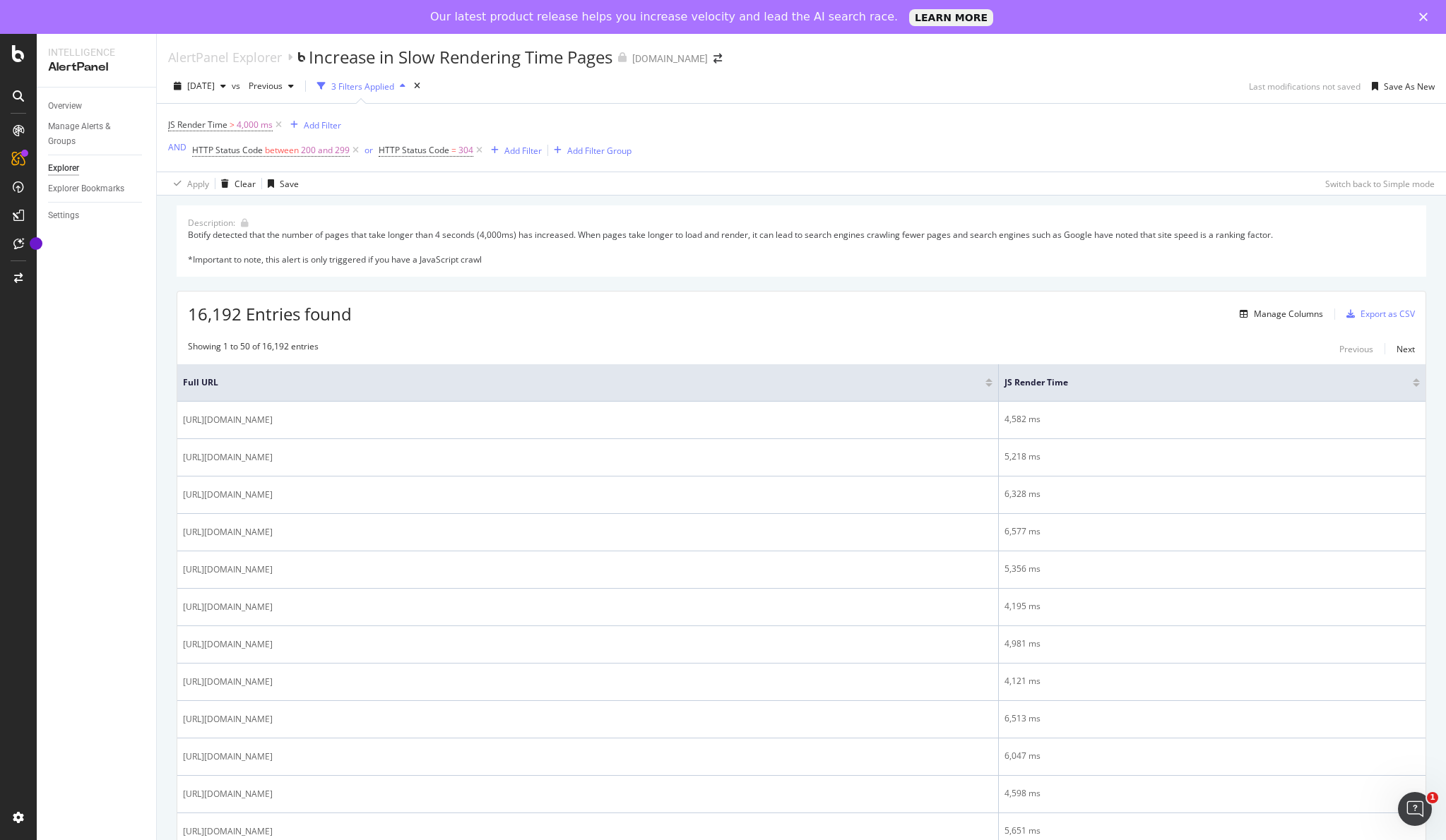
click at [1417, 377] on div "JS Render Time" at bounding box center [1212, 382] width 415 height 14
click at [1416, 383] on div at bounding box center [1416, 385] width 7 height 4
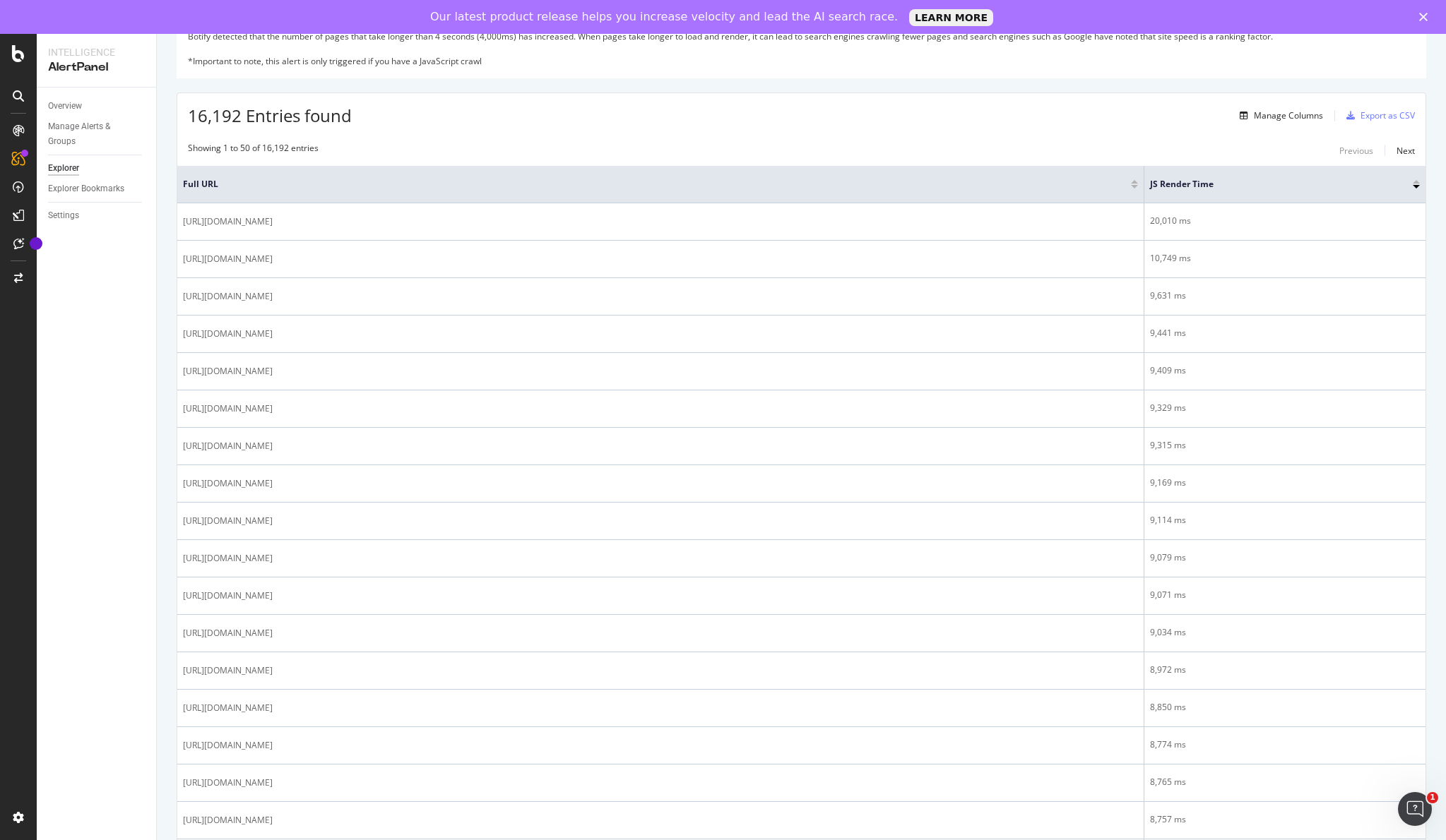
scroll to position [239, 0]
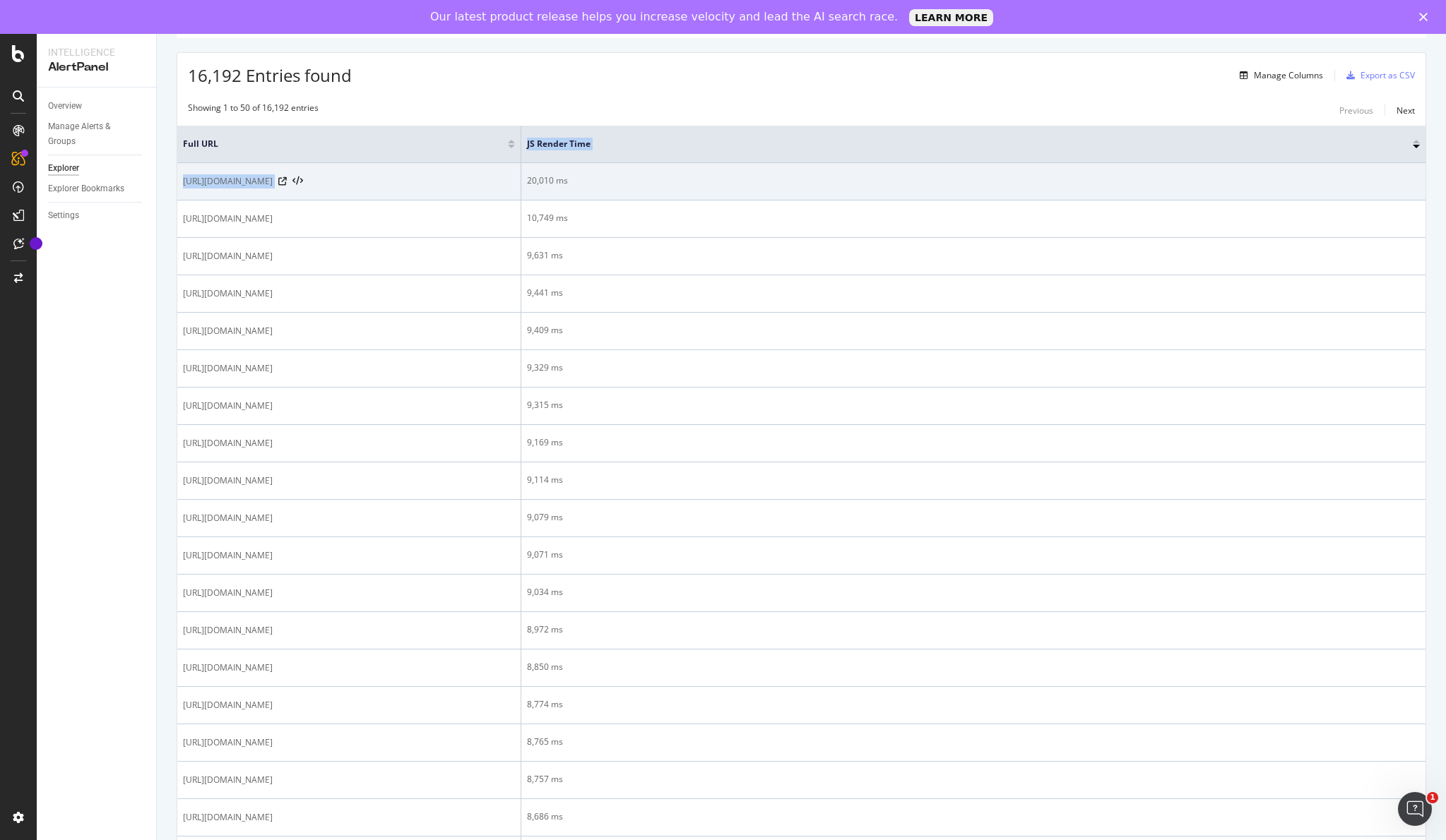
drag, startPoint x: 1144, startPoint y: 137, endPoint x: 485, endPoint y: 189, distance: 661.0
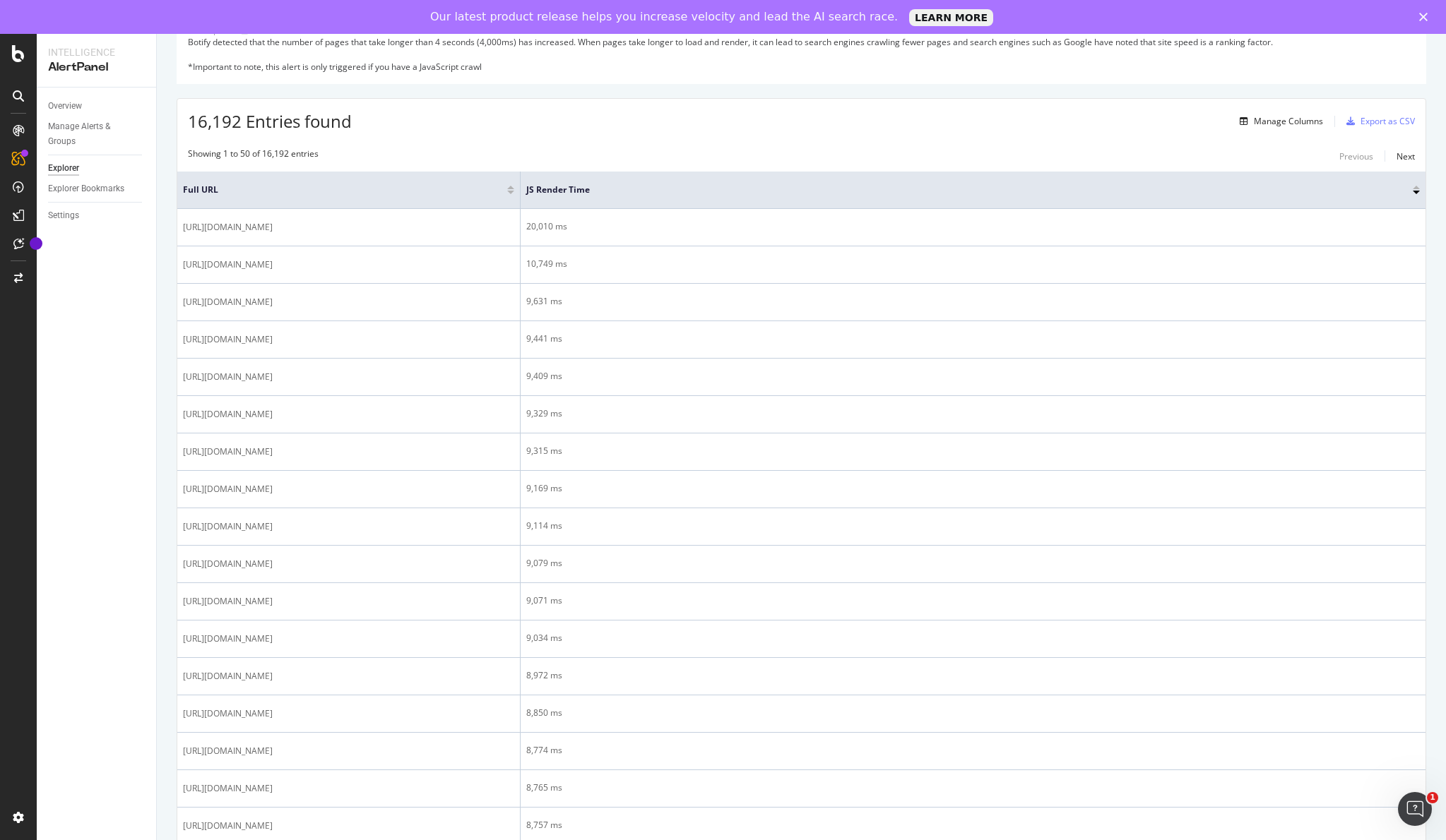
scroll to position [181, 0]
